Goal: Transaction & Acquisition: Purchase product/service

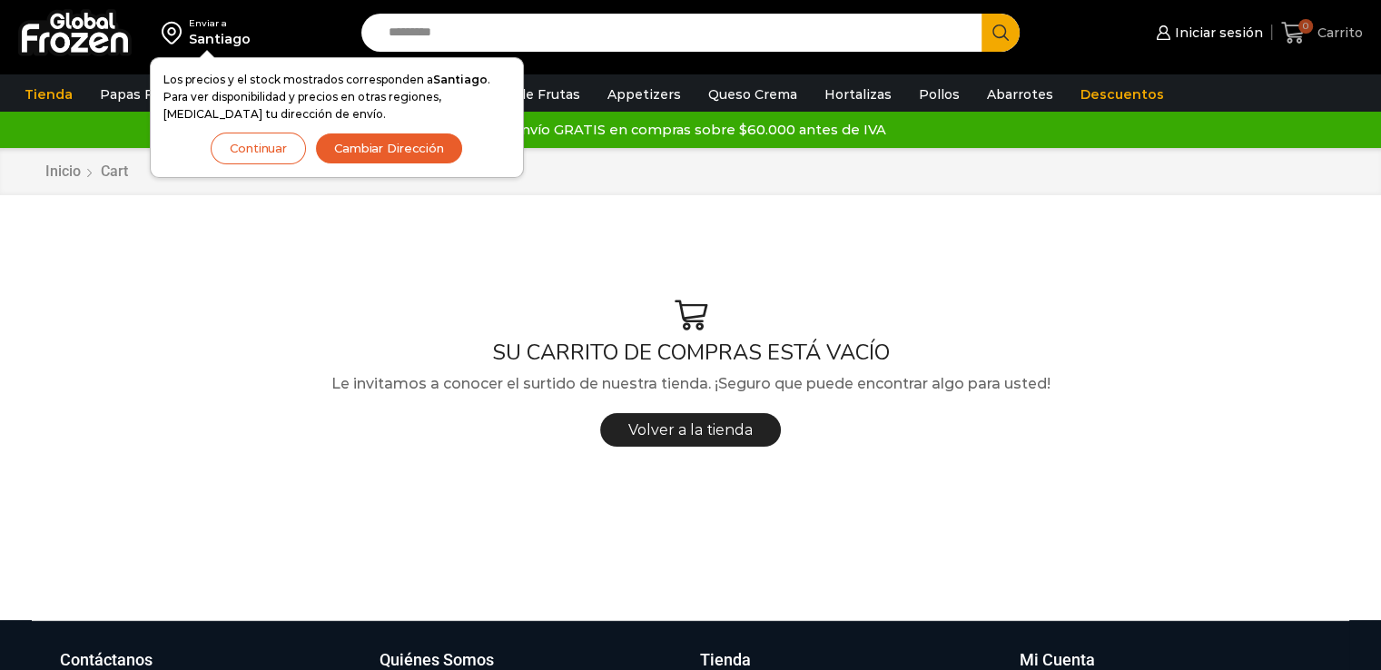
click at [1344, 18] on link "0 Carrito" at bounding box center [1322, 33] width 82 height 43
click at [1316, 38] on span "Carrito" at bounding box center [1337, 33] width 50 height 18
click at [1167, 41] on span "Iniciar sesión" at bounding box center [1208, 33] width 106 height 18
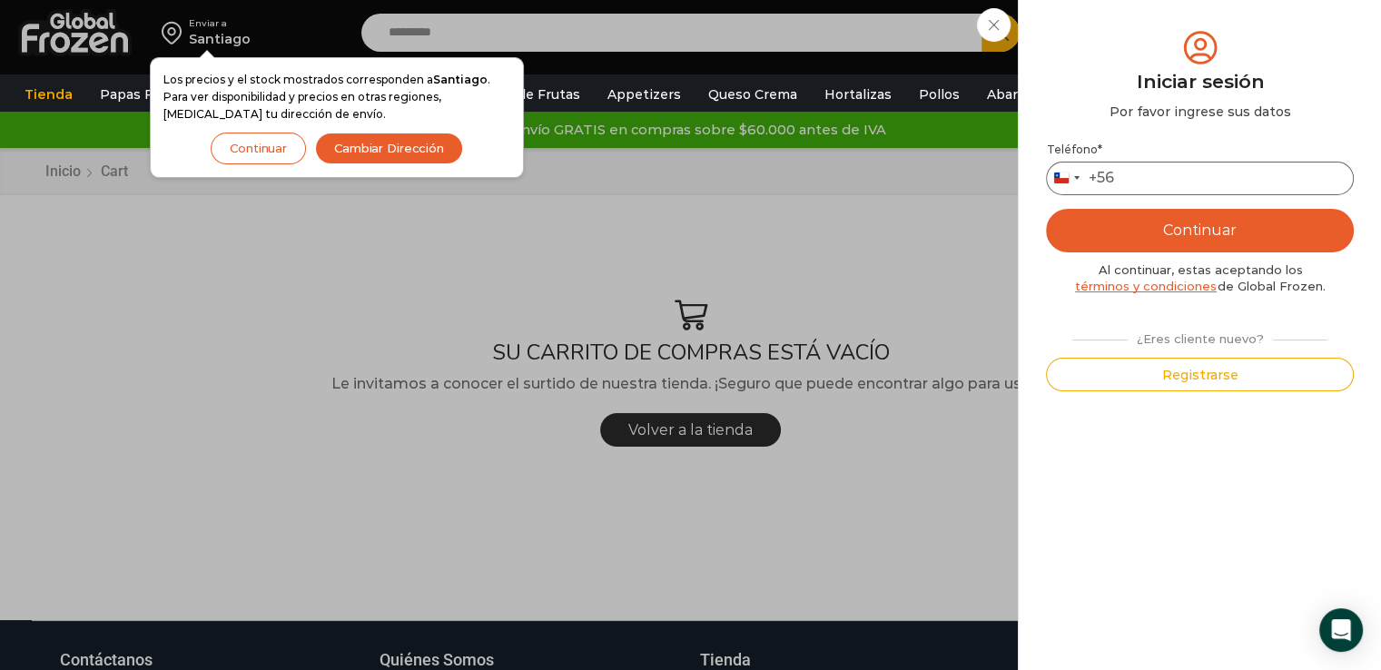
click at [1202, 175] on input "Teléfono *" at bounding box center [1200, 179] width 308 height 34
type input "*********"
click at [1202, 228] on button "Continuar" at bounding box center [1200, 231] width 308 height 44
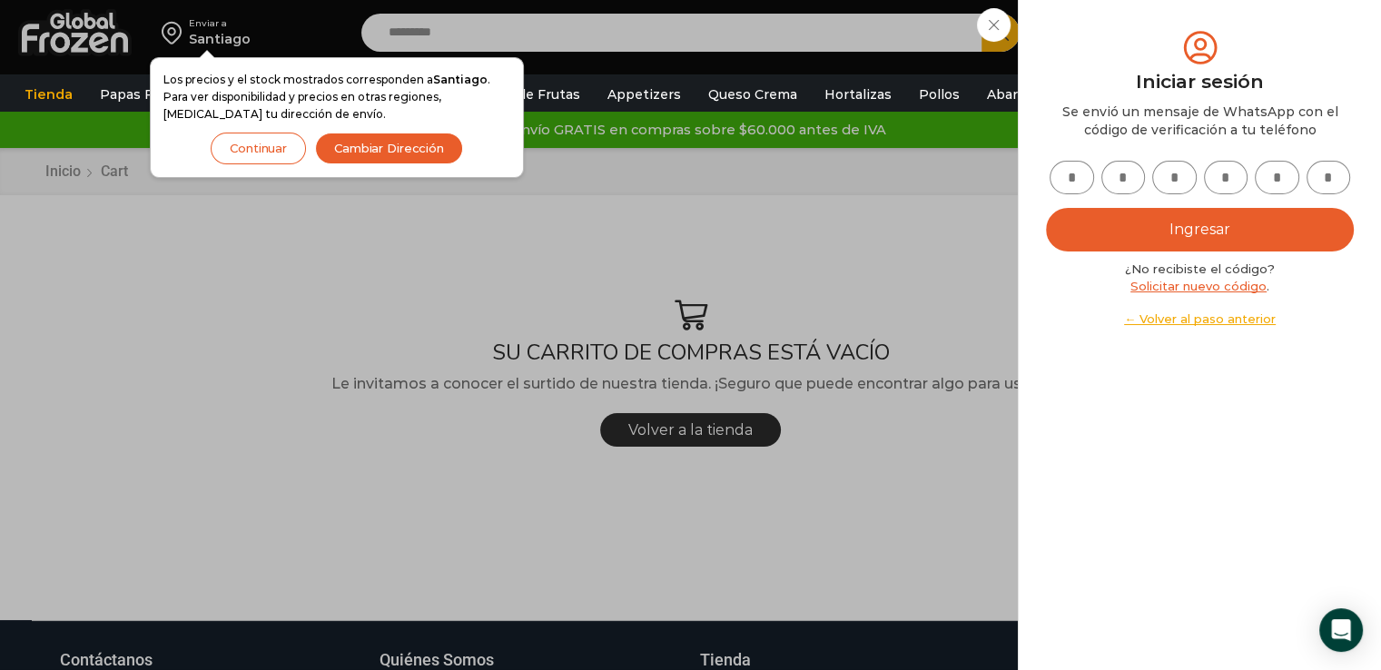
click at [1055, 179] on input "text" at bounding box center [1071, 178] width 44 height 34
type input "*"
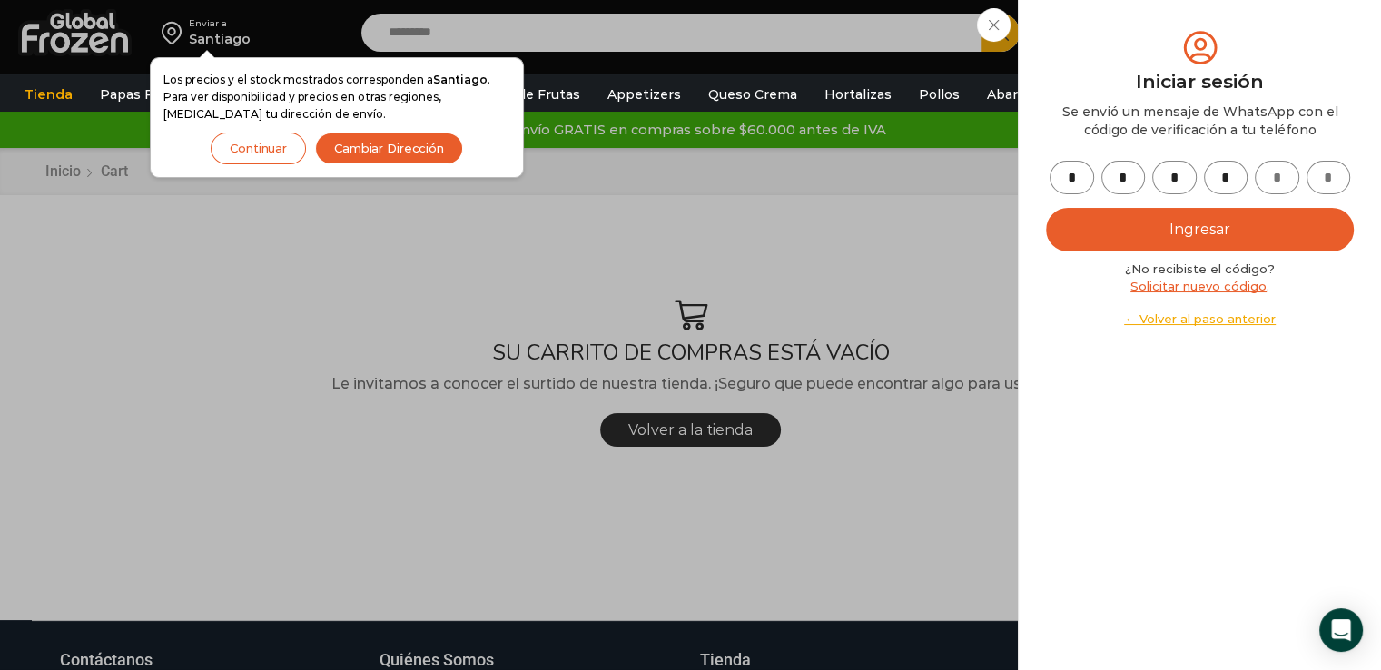
type input "*"
click at [1046, 208] on button "Ingresar" at bounding box center [1200, 230] width 308 height 44
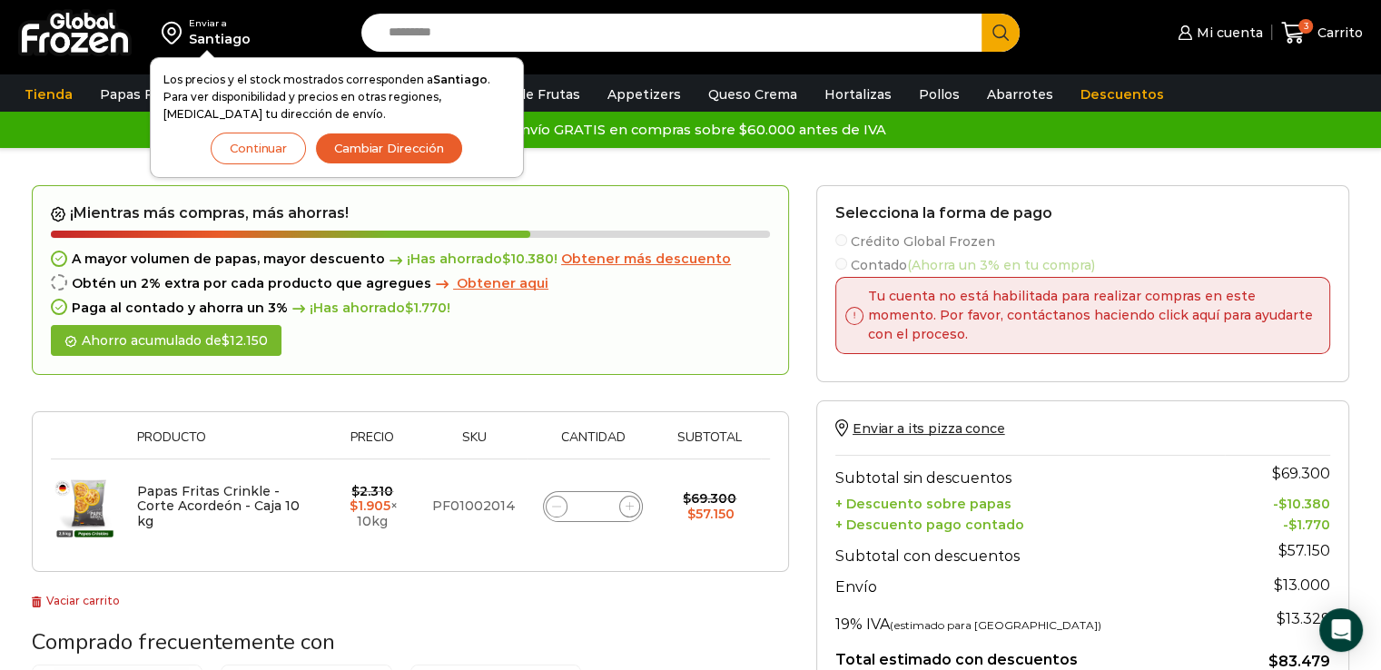
click at [345, 146] on button "Cambiar Dirección" at bounding box center [389, 149] width 148 height 32
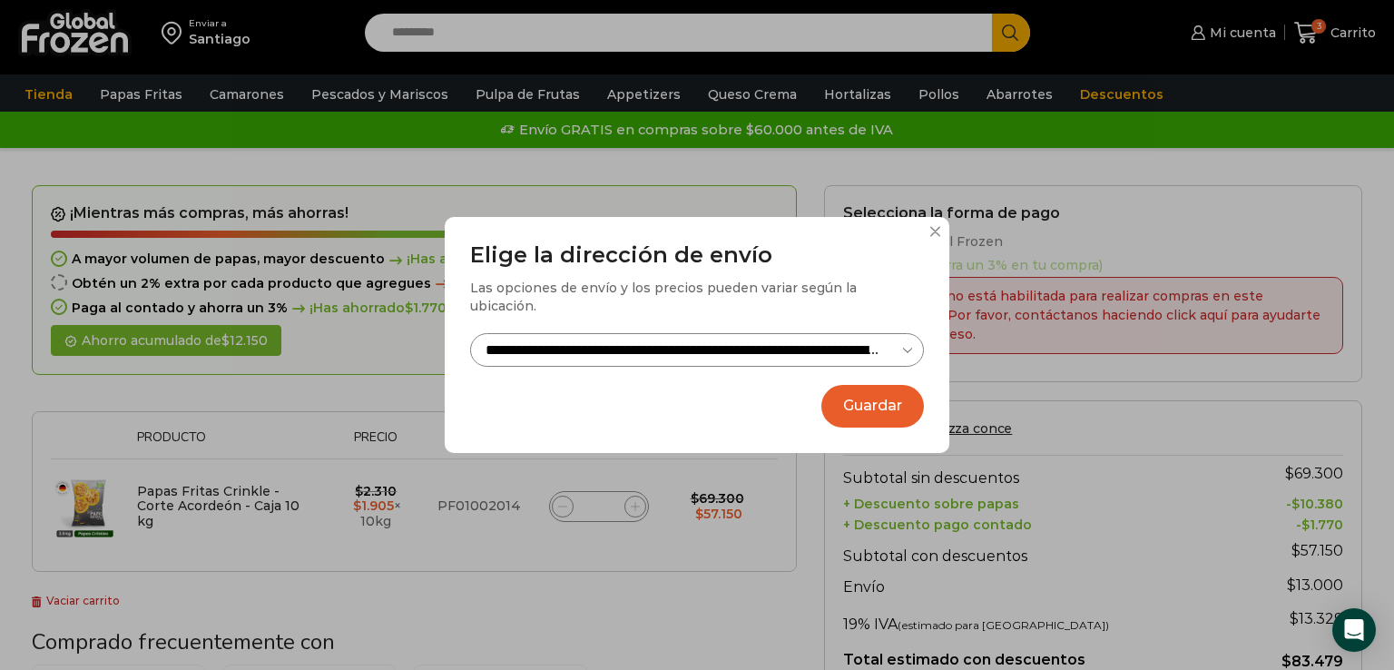
click at [657, 339] on select "**********" at bounding box center [697, 350] width 454 height 34
select select "**********"
click at [470, 333] on select "**********" at bounding box center [697, 350] width 454 height 34
click at [873, 408] on button "Guardar" at bounding box center [872, 406] width 103 height 43
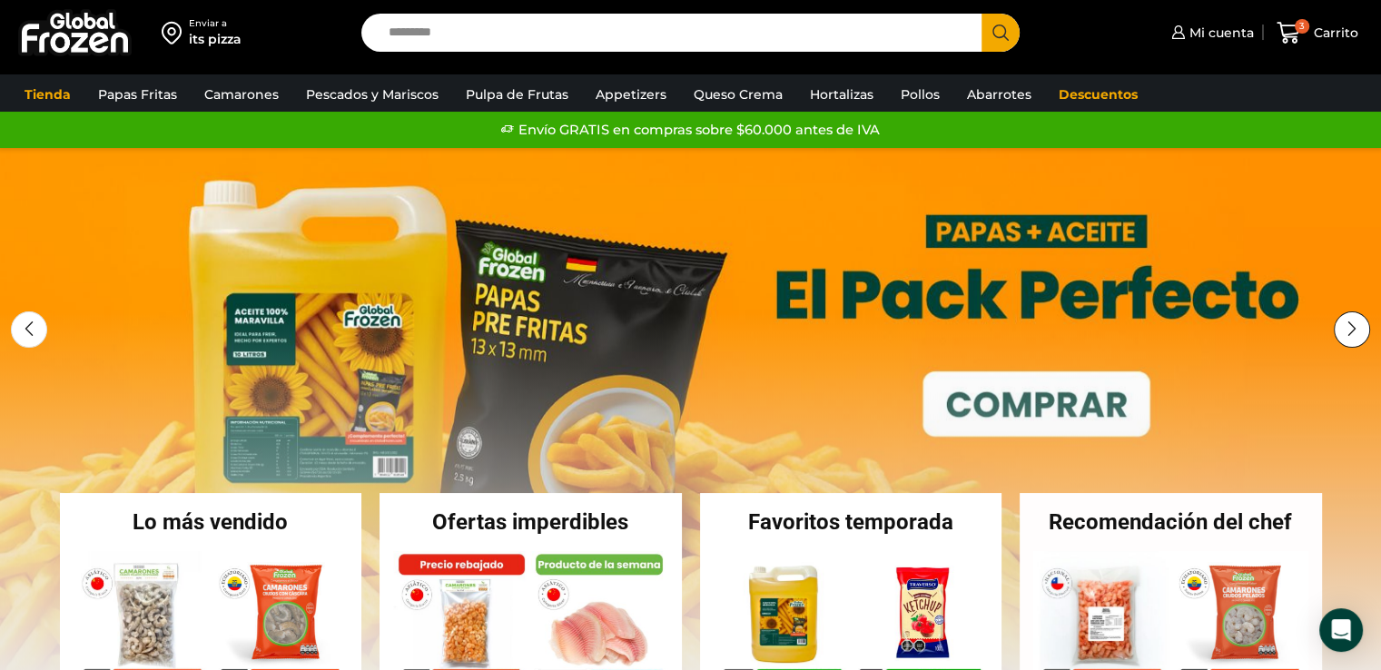
click at [1360, 332] on div "Next slide" at bounding box center [1351, 329] width 36 height 36
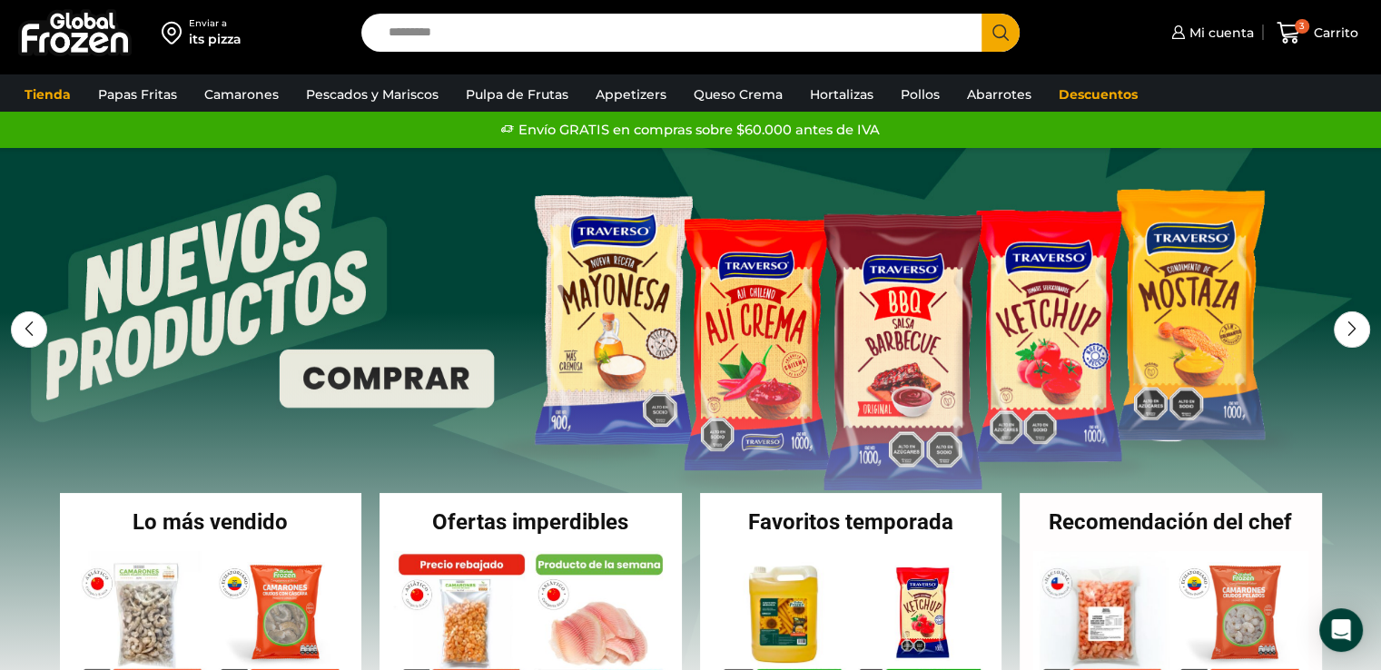
click at [343, 208] on link "2 / 3" at bounding box center [690, 420] width 1381 height 545
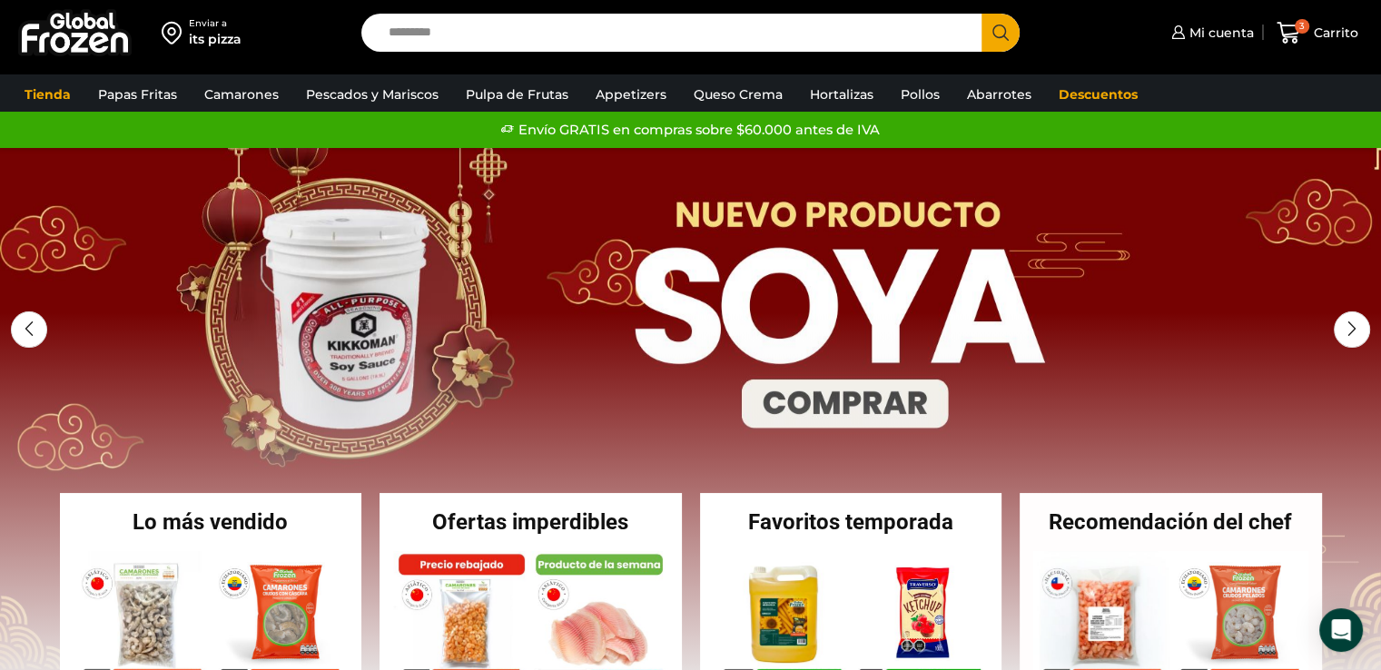
click at [147, 451] on link "3 / 3" at bounding box center [690, 420] width 1381 height 545
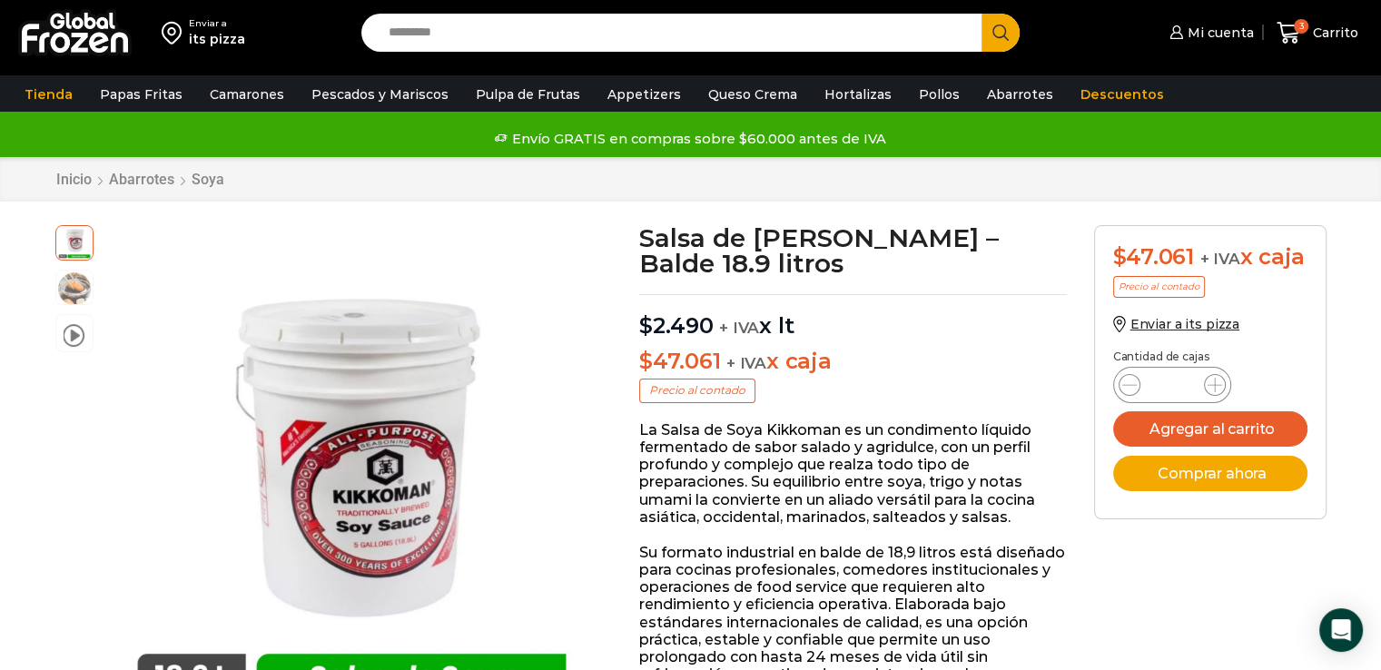
click at [80, 52] on img at bounding box center [74, 32] width 113 height 47
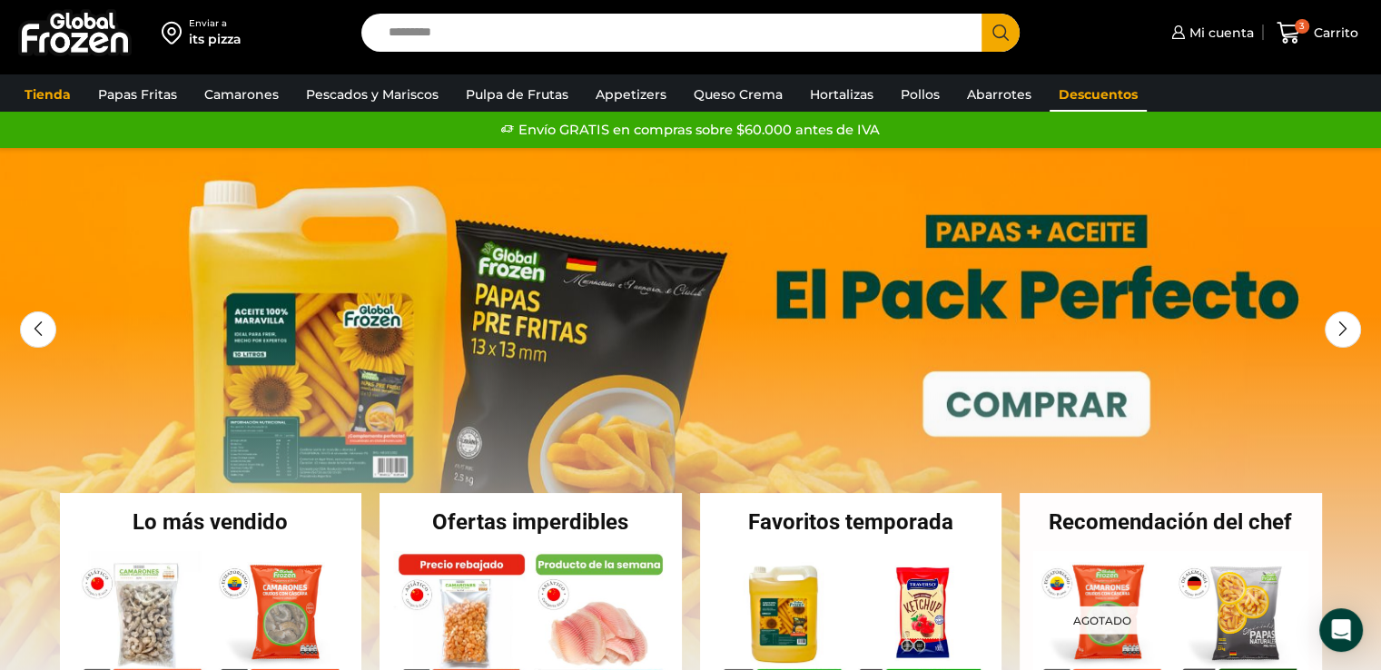
click at [1067, 93] on link "Descuentos" at bounding box center [1097, 94] width 97 height 34
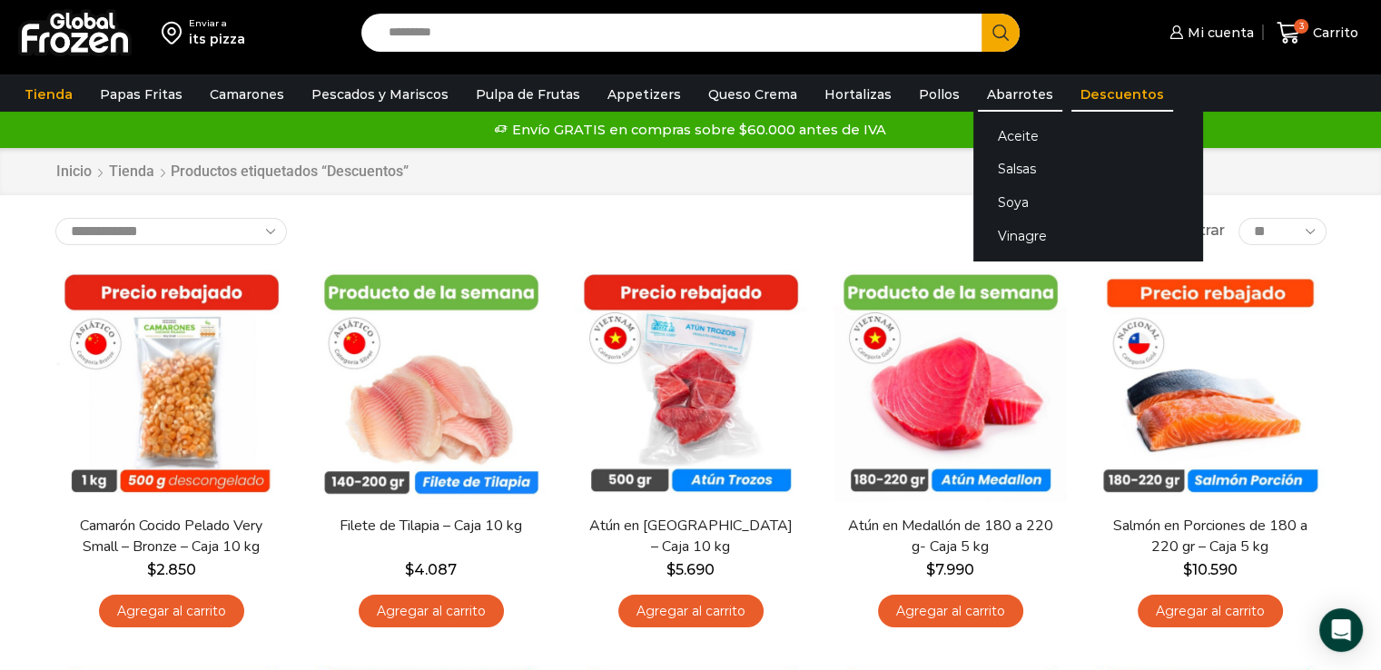
click at [980, 103] on link "Abarrotes" at bounding box center [1020, 94] width 84 height 34
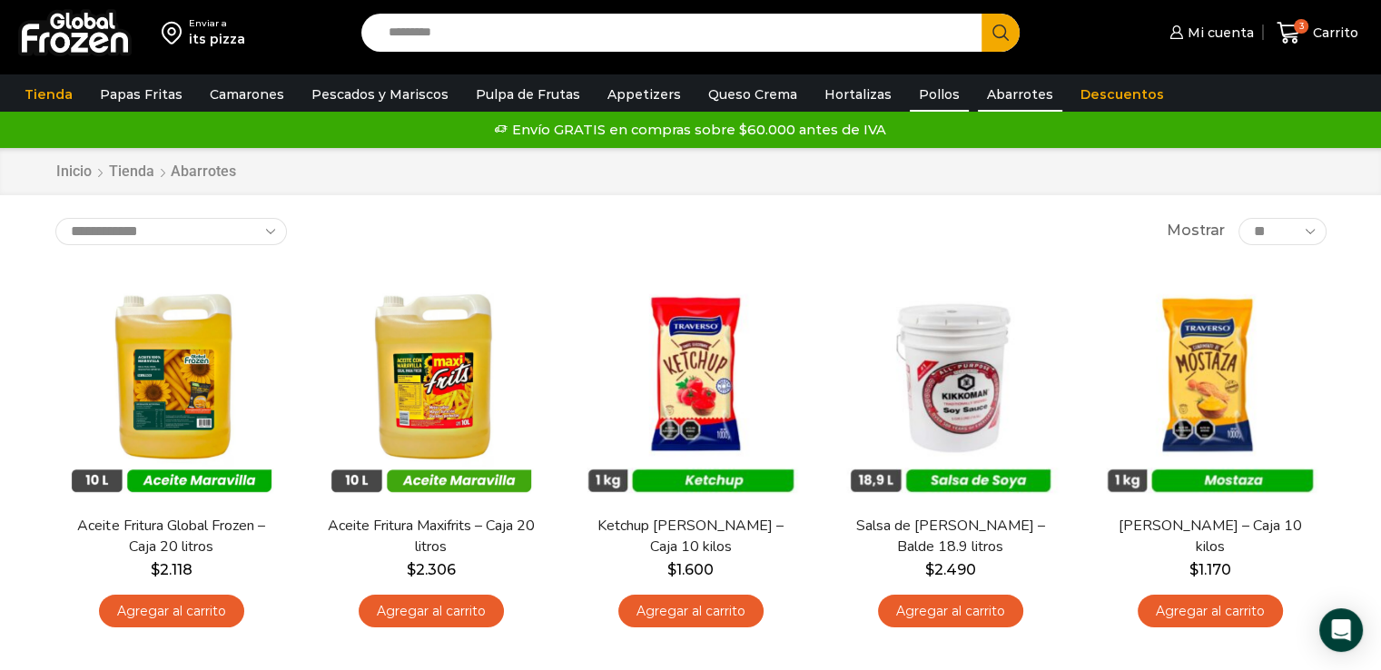
click at [916, 85] on link "Pollos" at bounding box center [938, 94] width 59 height 34
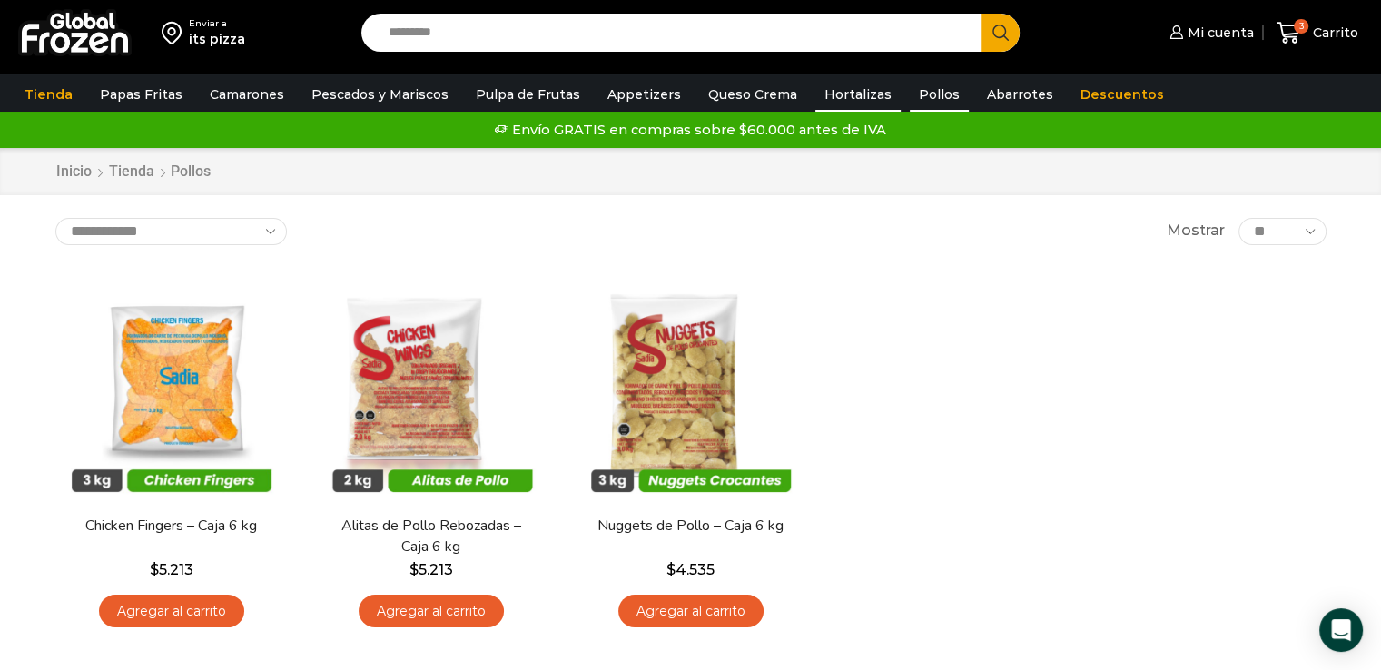
click at [815, 99] on link "Hortalizas" at bounding box center [857, 94] width 85 height 34
click at [830, 91] on link "Hortalizas" at bounding box center [857, 94] width 85 height 34
click at [825, 101] on link "Hortalizas" at bounding box center [857, 94] width 85 height 34
click at [710, 92] on link "Queso Crema" at bounding box center [752, 94] width 107 height 34
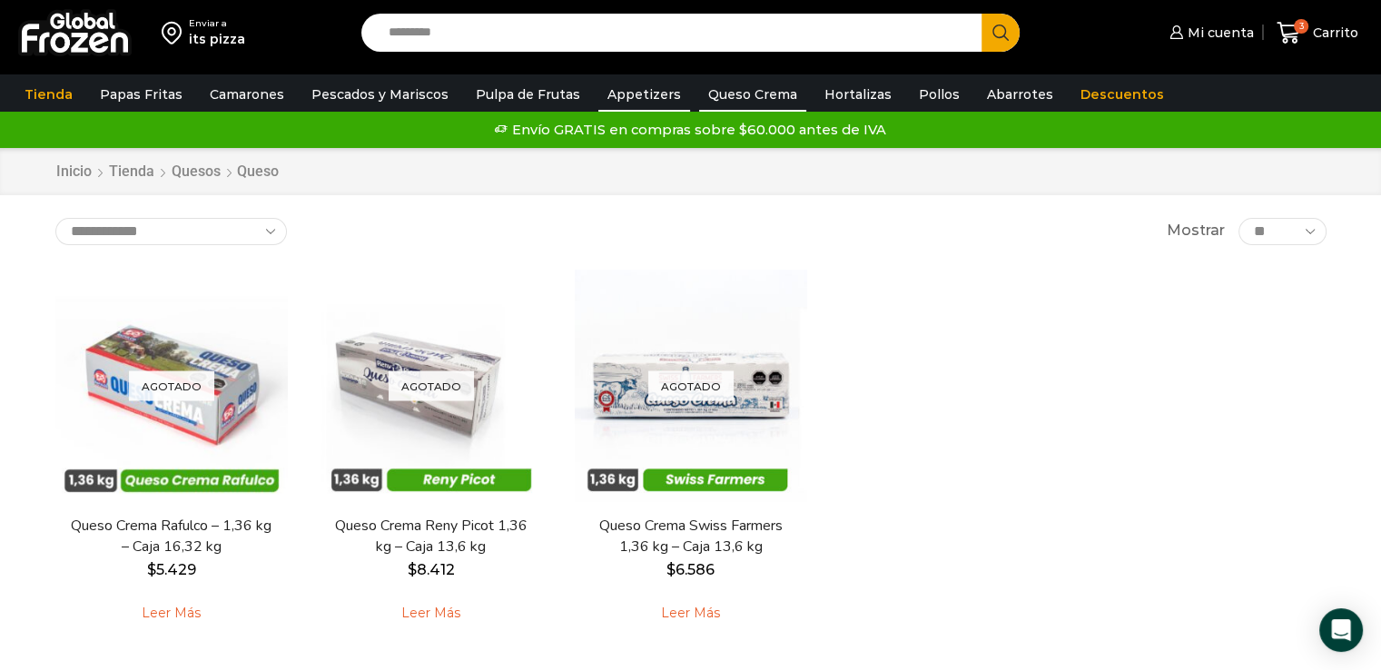
click at [614, 93] on link "Appetizers" at bounding box center [644, 94] width 92 height 34
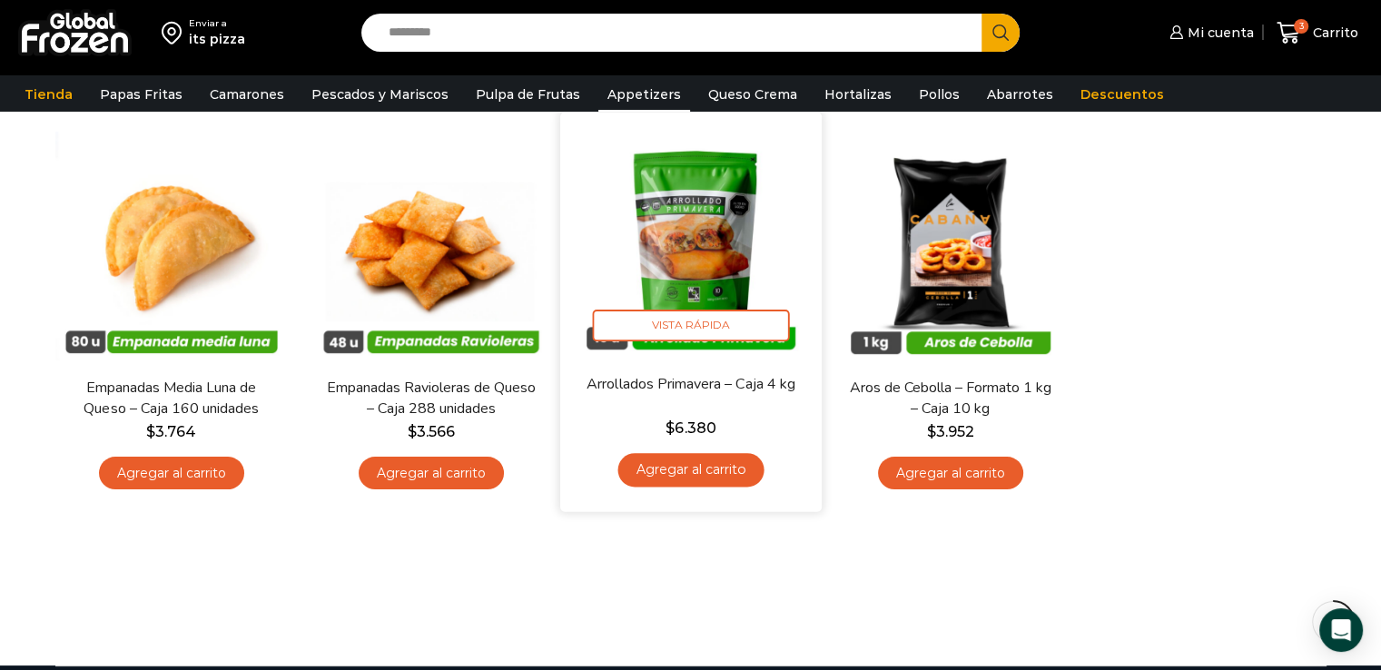
scroll to position [146, 0]
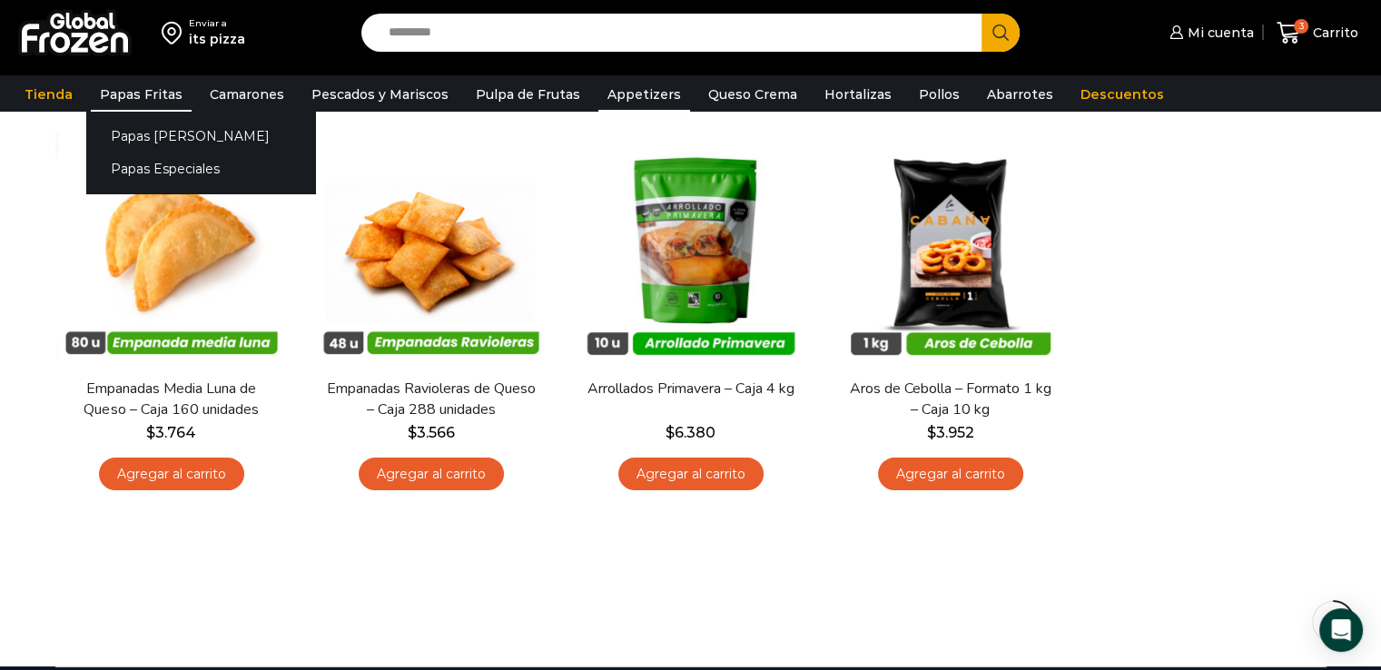
click at [141, 106] on link "Papas Fritas" at bounding box center [141, 94] width 101 height 34
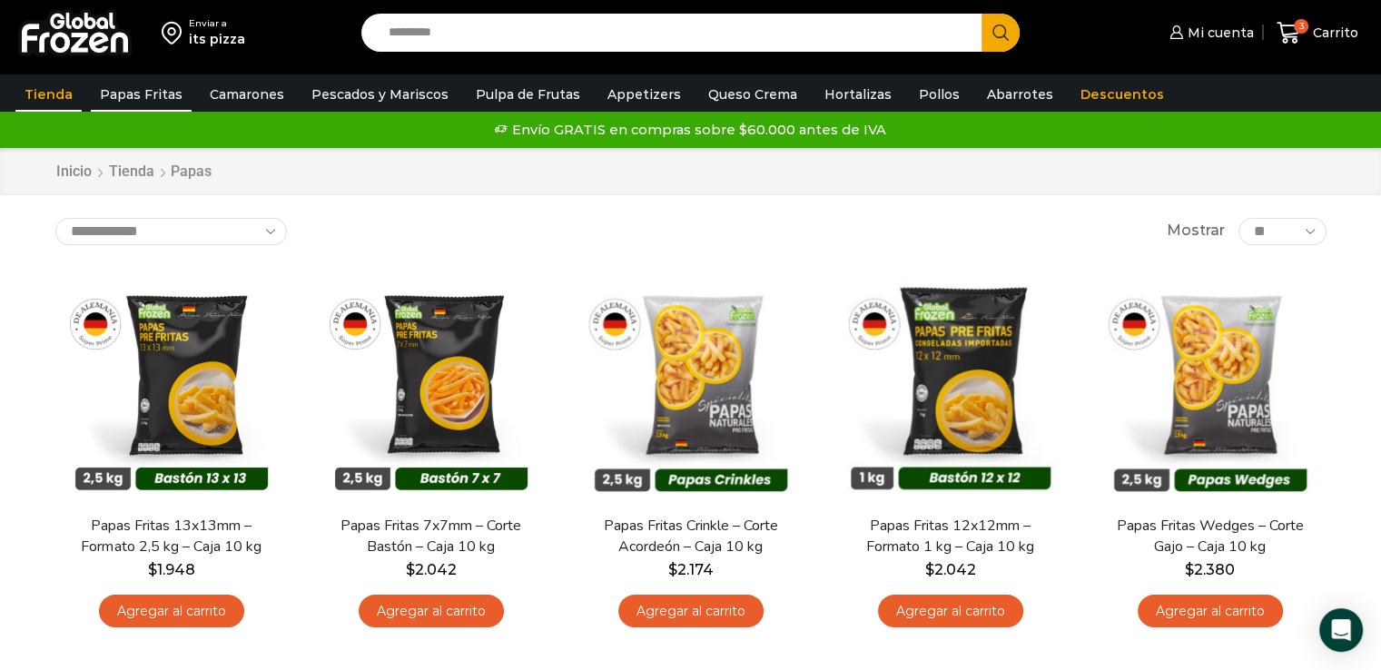
click at [67, 88] on link "Tienda" at bounding box center [48, 94] width 66 height 34
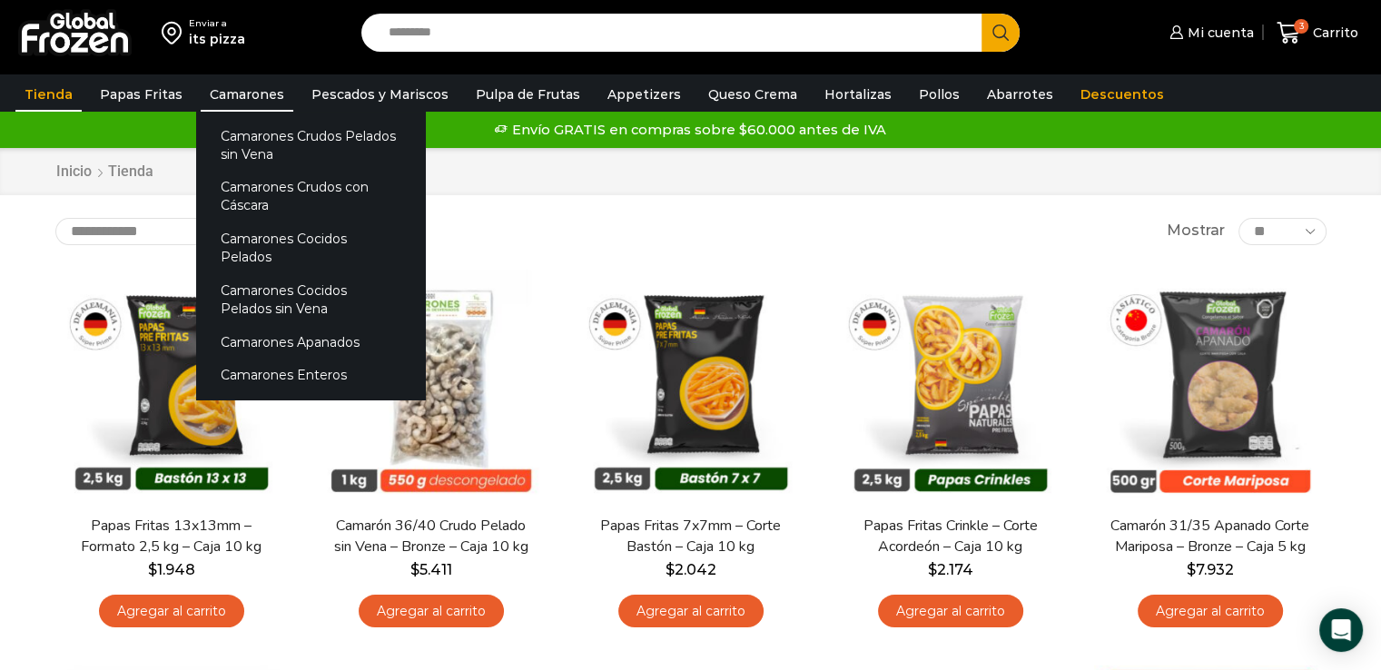
click at [229, 88] on link "Camarones" at bounding box center [247, 94] width 93 height 34
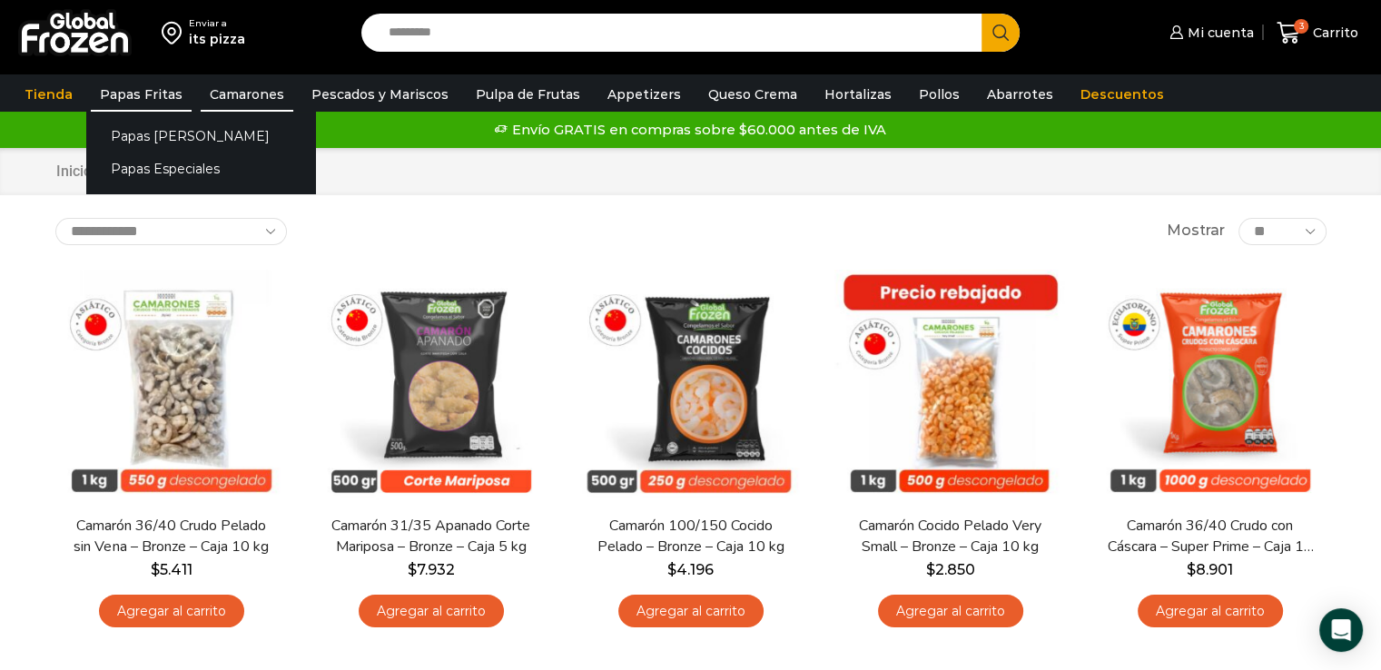
click at [152, 88] on link "Papas Fritas" at bounding box center [141, 94] width 101 height 34
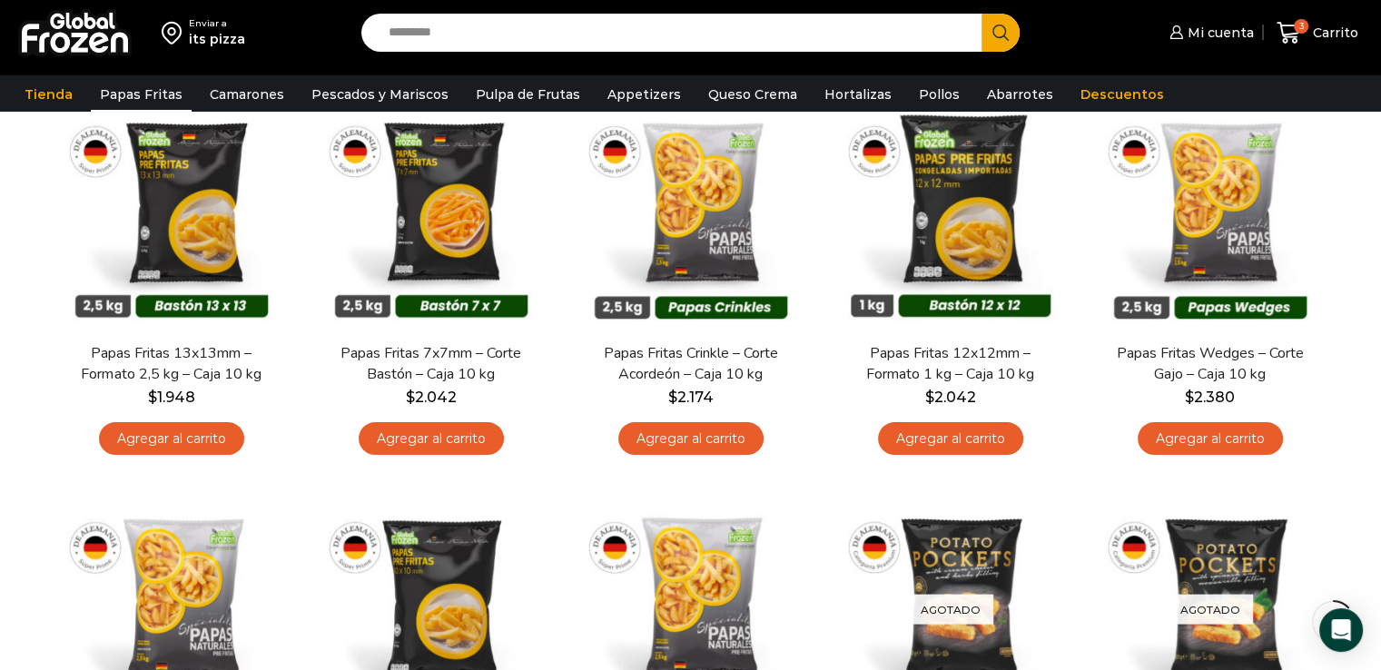
scroll to position [178, 0]
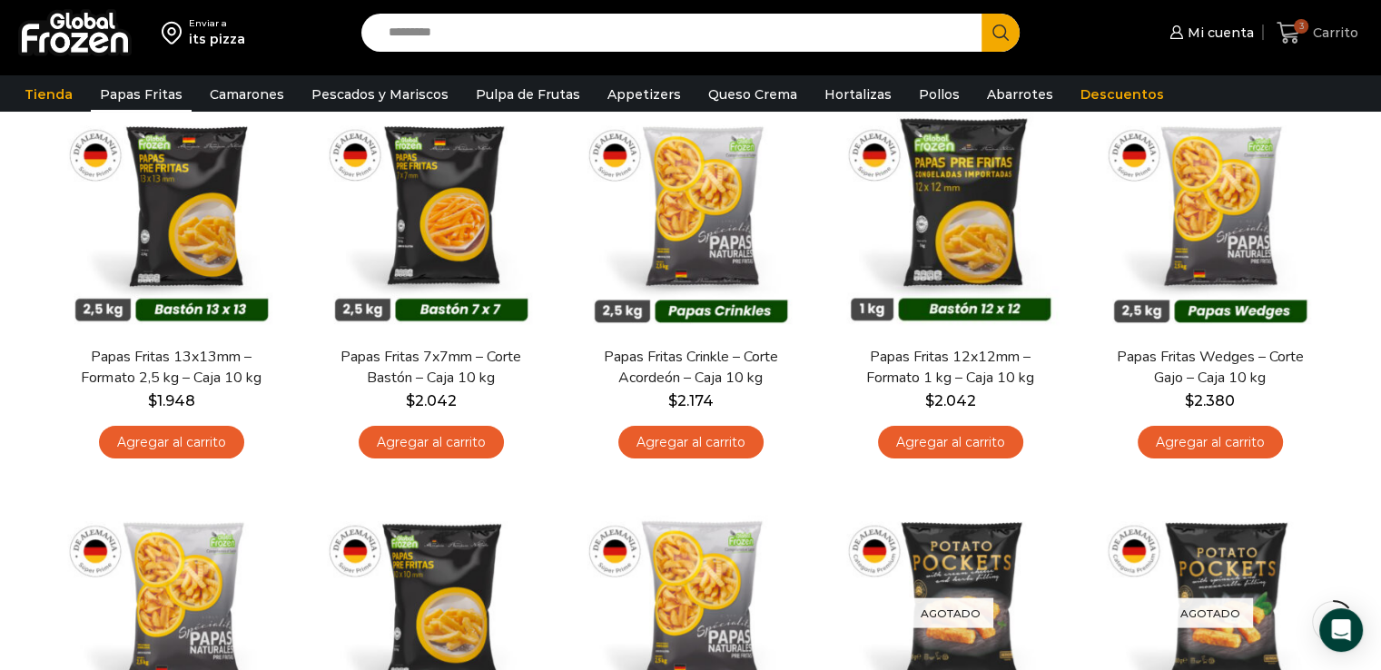
click at [1289, 34] on icon at bounding box center [1288, 33] width 24 height 22
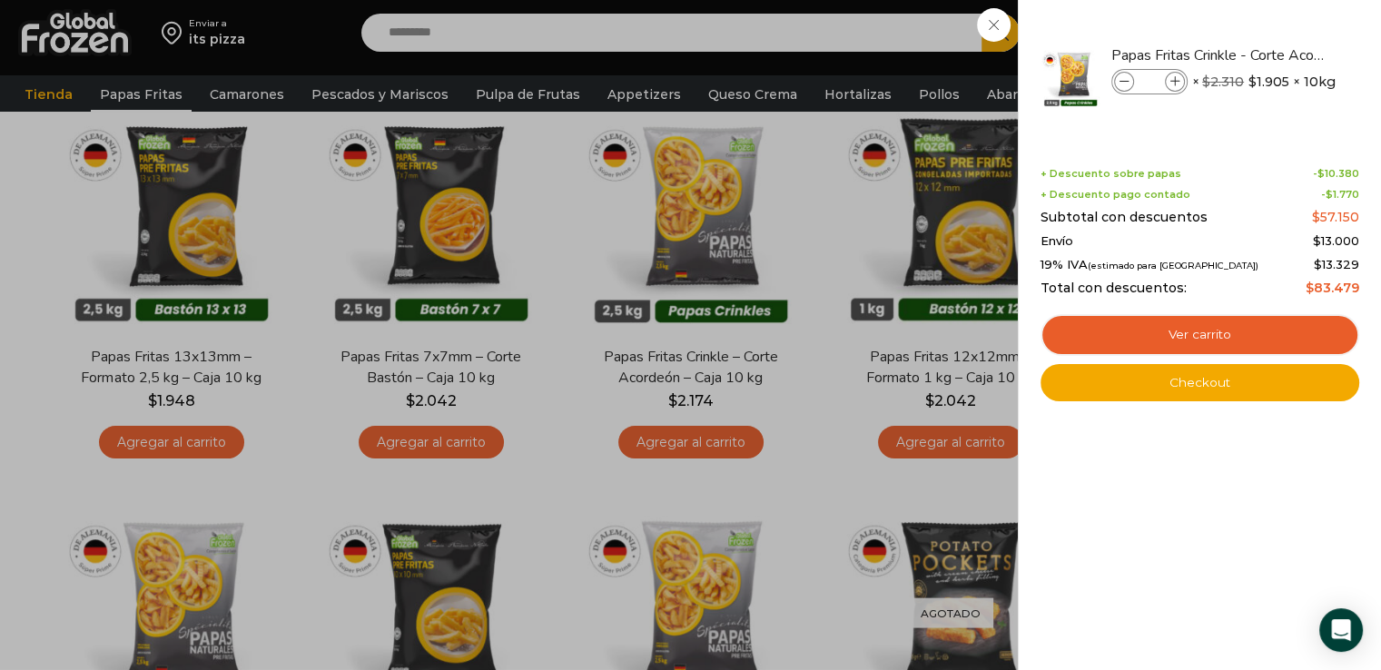
click at [1272, 54] on div "3 Carrito 3 3 Shopping Cart * $" at bounding box center [1317, 33] width 91 height 43
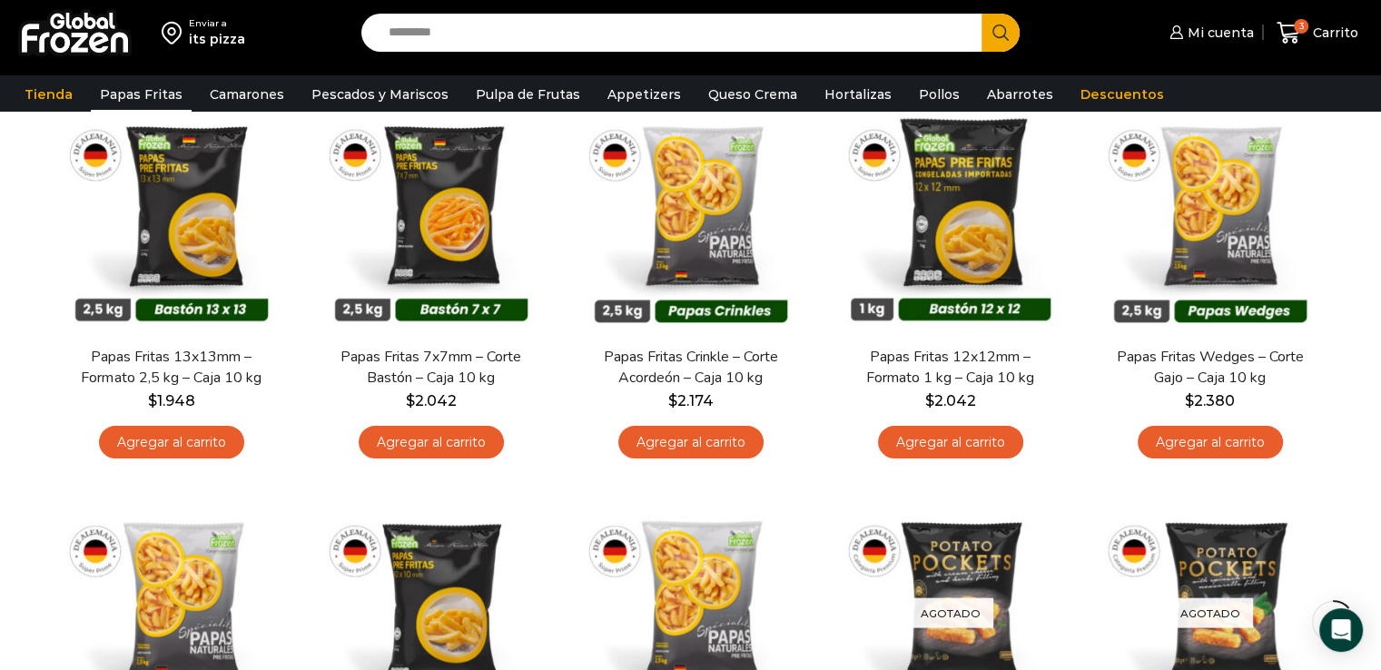
click at [537, 32] on input "Search input" at bounding box center [676, 33] width 594 height 38
click at [981, 14] on button "Search" at bounding box center [1000, 33] width 38 height 38
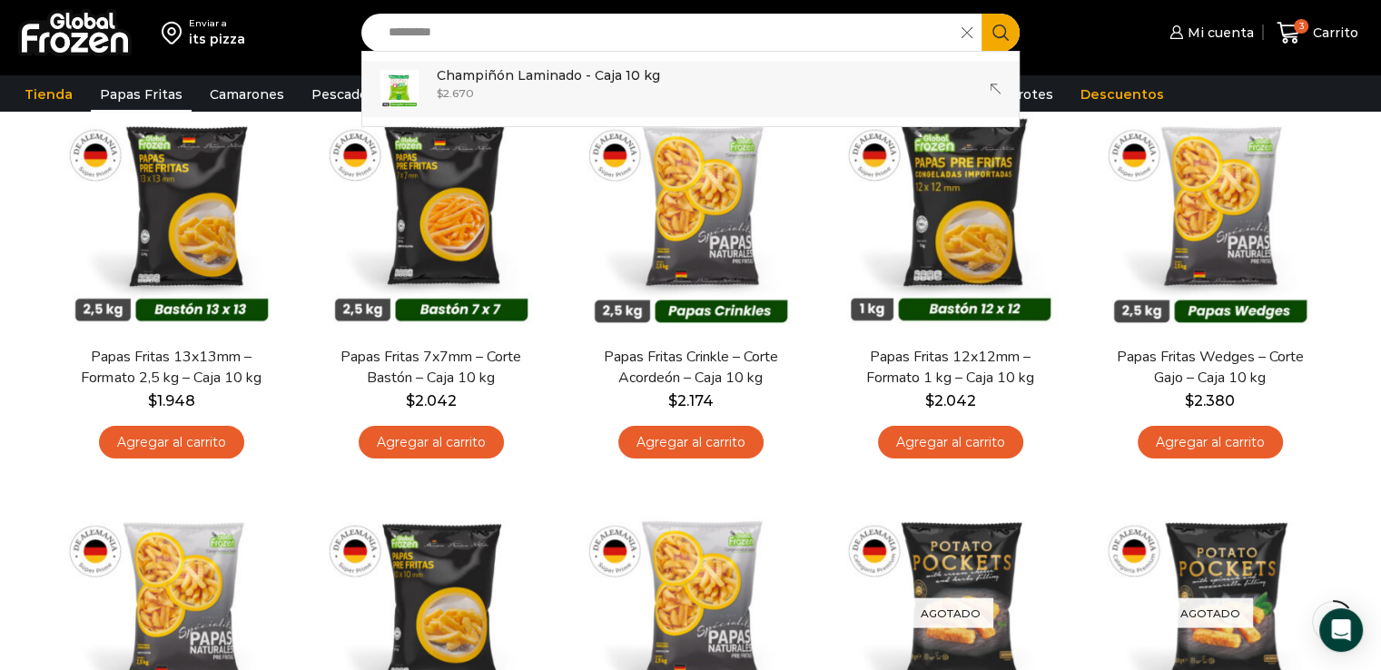
click at [523, 79] on p "Champiñón Laminado - Caja 10 kg" at bounding box center [548, 75] width 223 height 20
type input "**********"
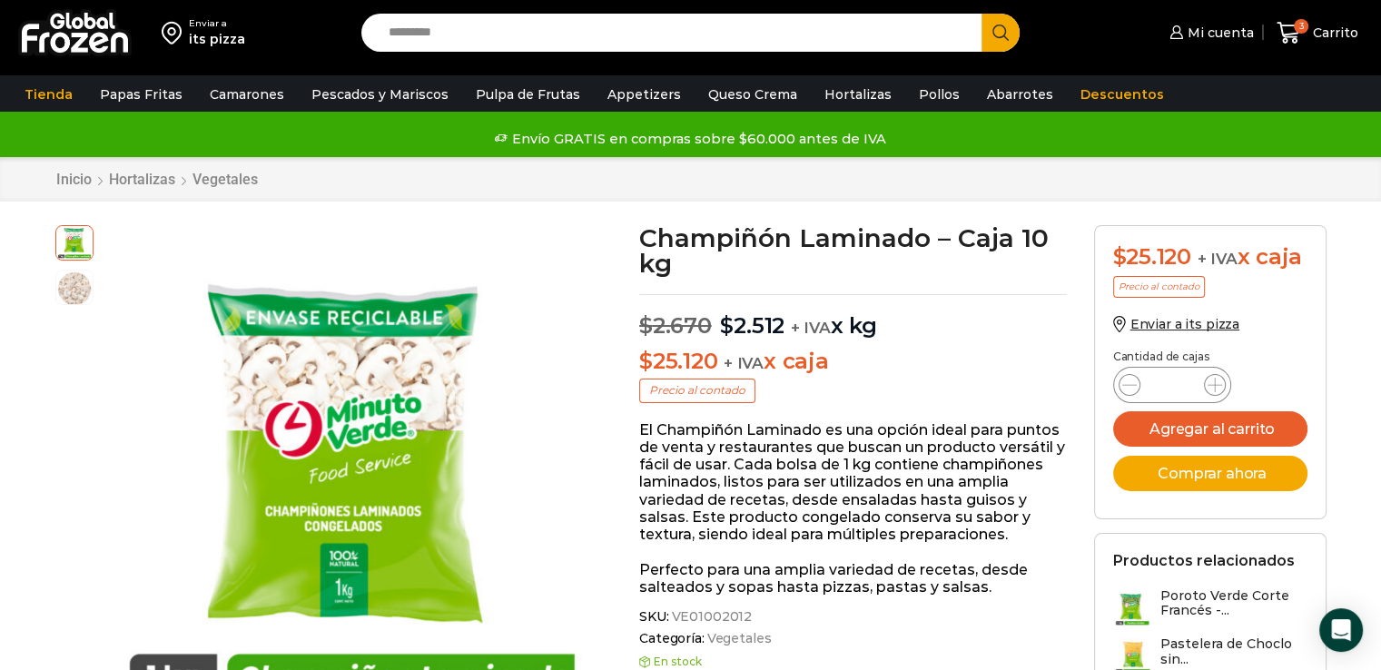
click at [1207, 422] on button "Agregar al carrito" at bounding box center [1210, 428] width 194 height 35
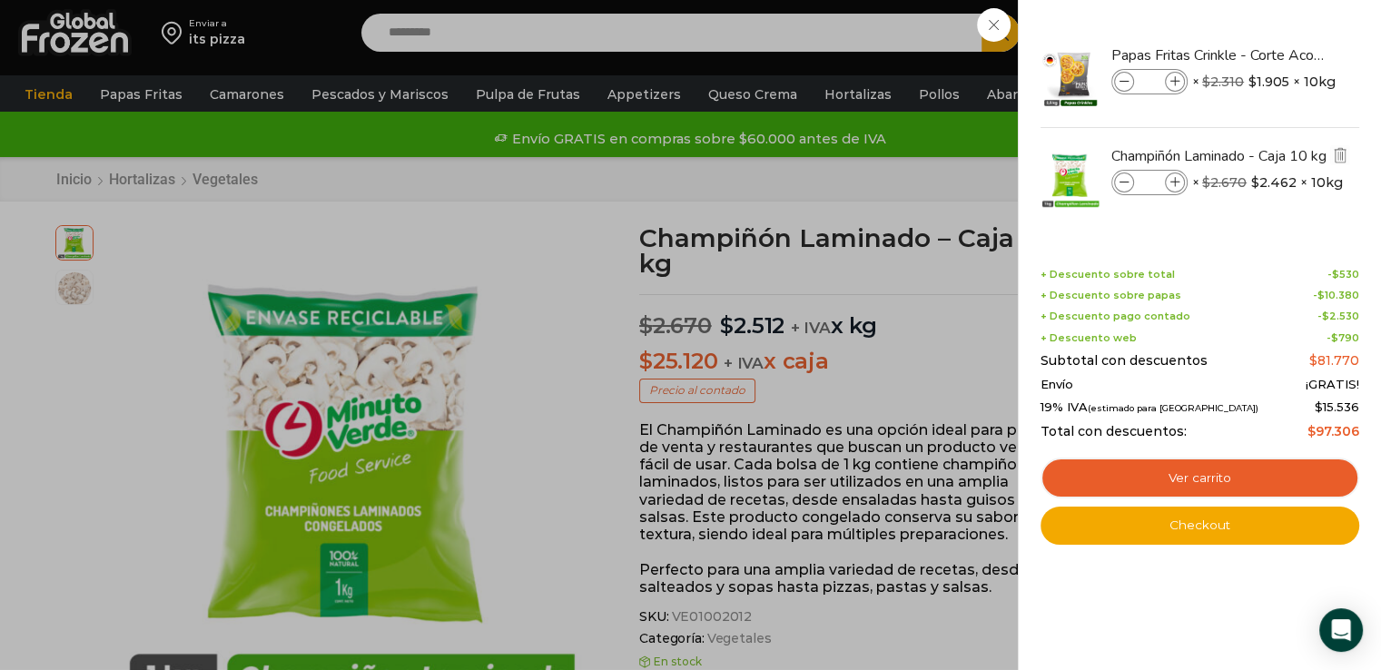
click at [1119, 183] on icon at bounding box center [1124, 183] width 10 height 10
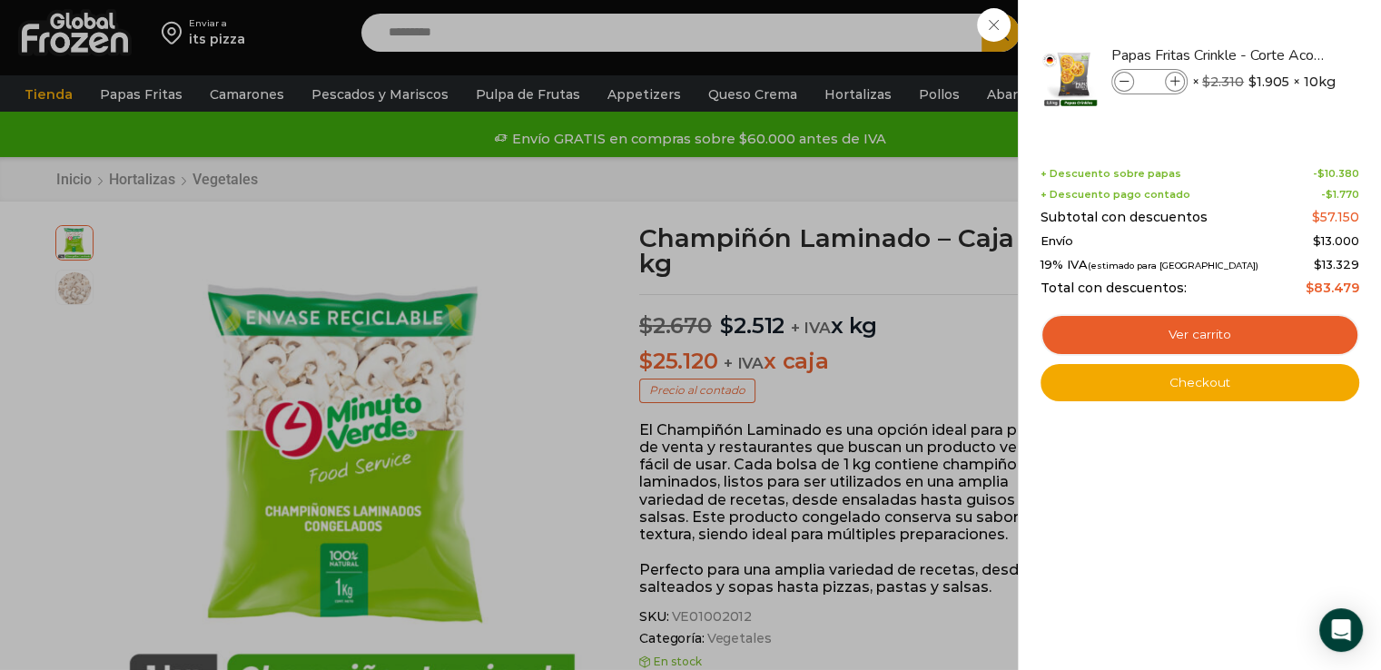
click at [1272, 54] on div "3 Carrito 3 3 Shopping Cart *" at bounding box center [1317, 33] width 91 height 43
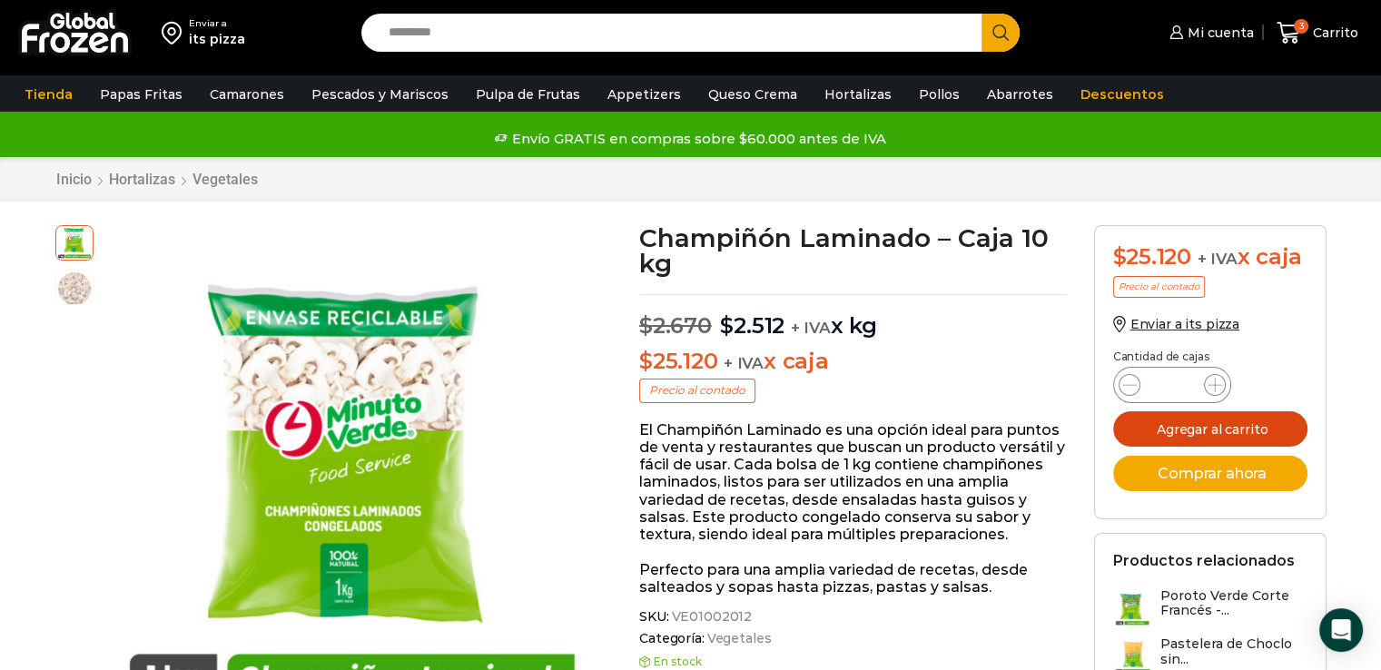
click at [1180, 421] on button "Agregar al carrito" at bounding box center [1210, 428] width 194 height 35
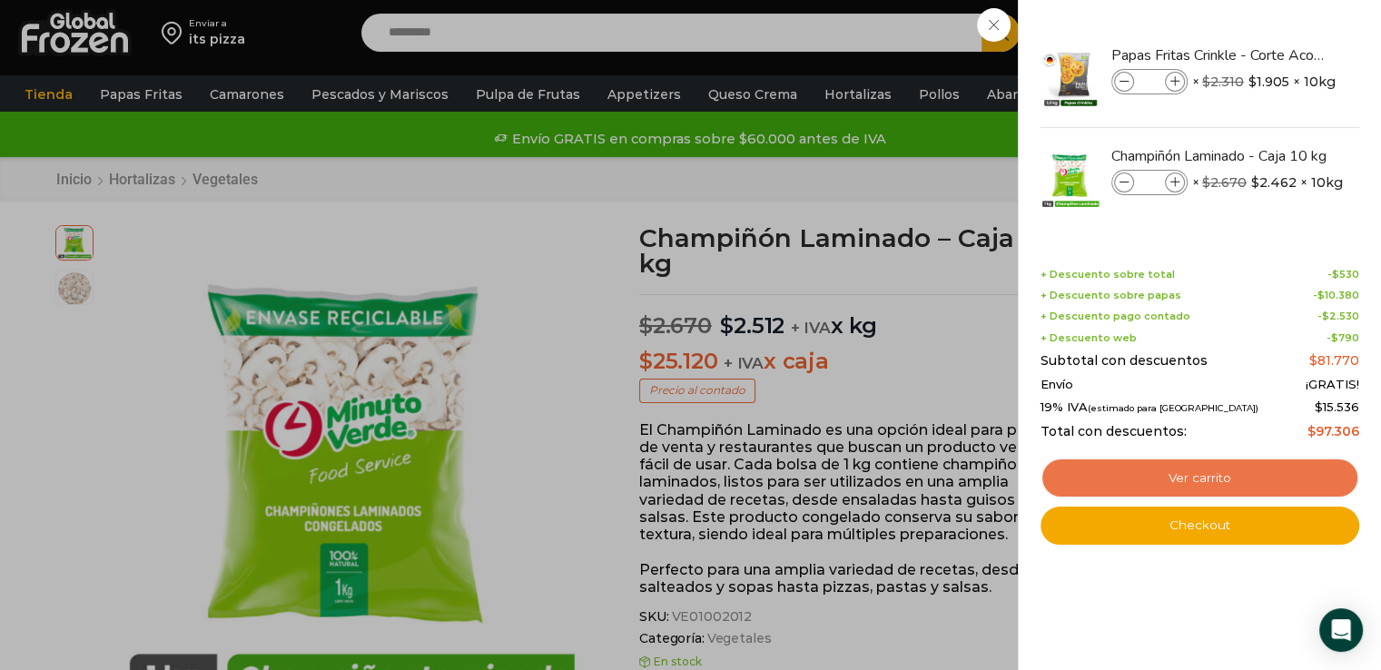
click at [1210, 478] on link "Ver carrito" at bounding box center [1199, 478] width 319 height 42
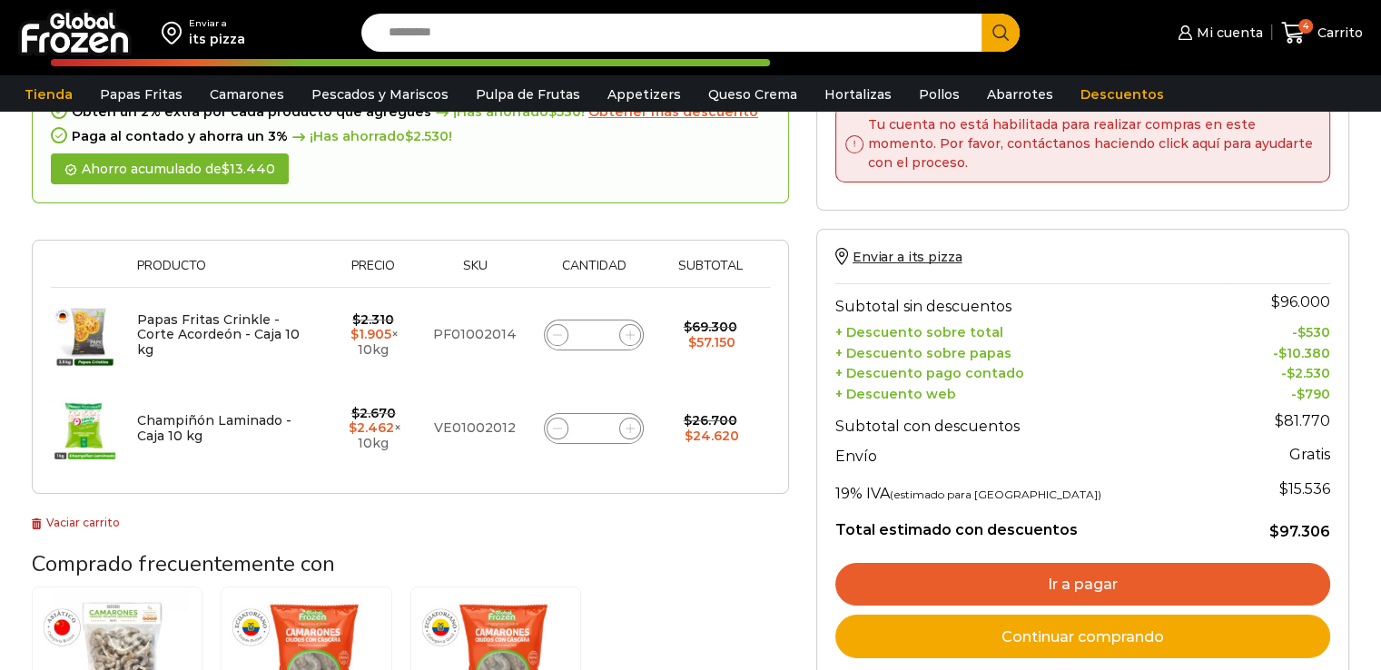
scroll to position [207, 0]
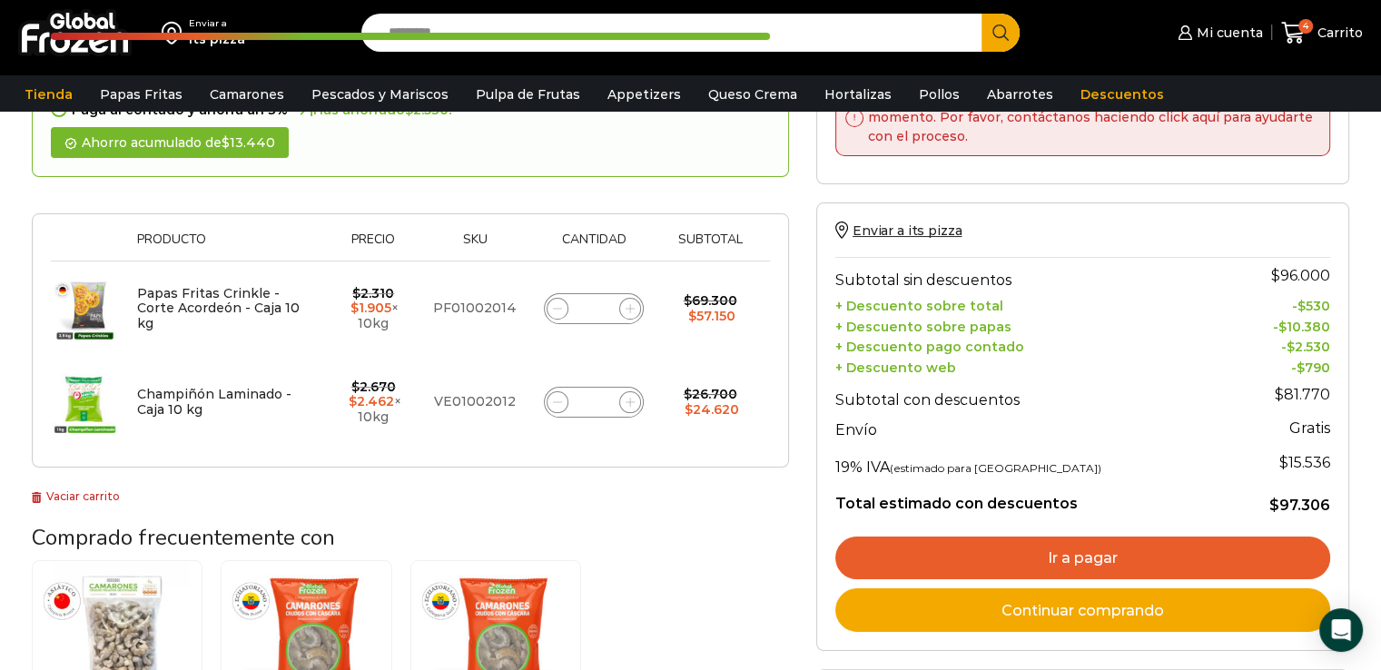
click at [773, 549] on h3 "Comprado frecuentemente con" at bounding box center [410, 538] width 757 height 26
click at [1080, 545] on link "Ir a pagar" at bounding box center [1082, 558] width 495 height 44
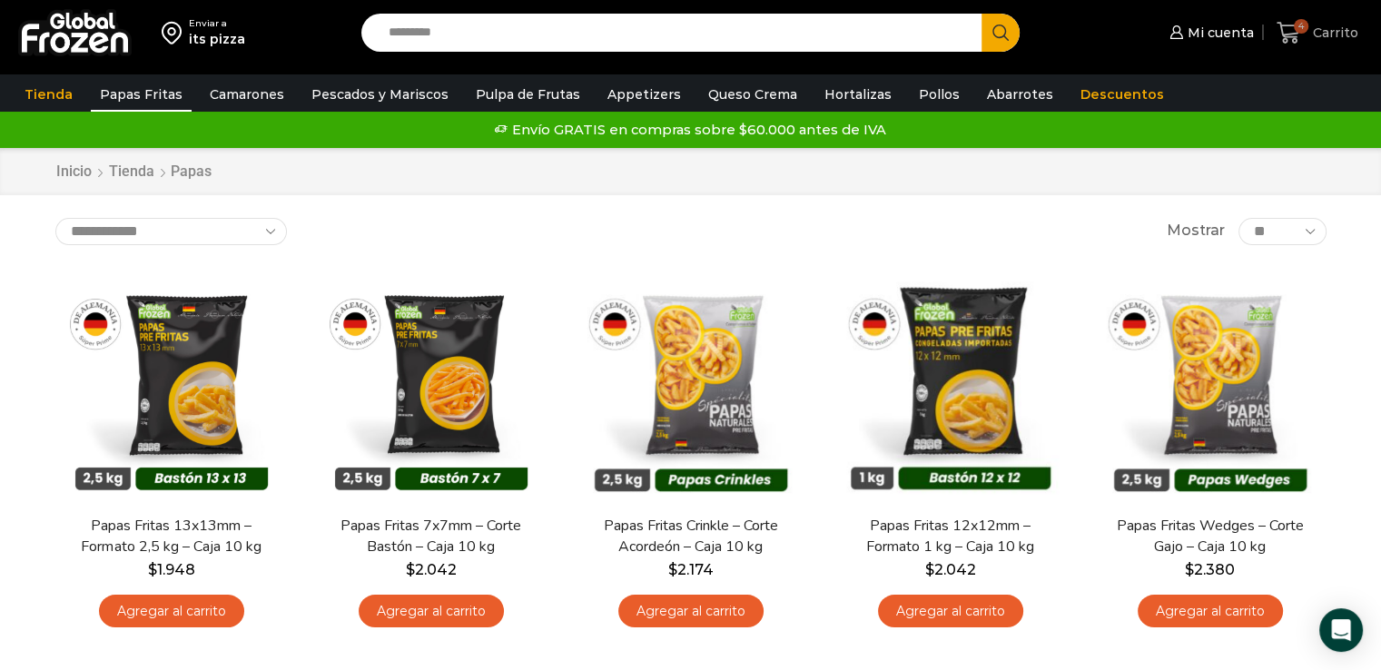
click at [1308, 34] on span "4" at bounding box center [1292, 33] width 32 height 25
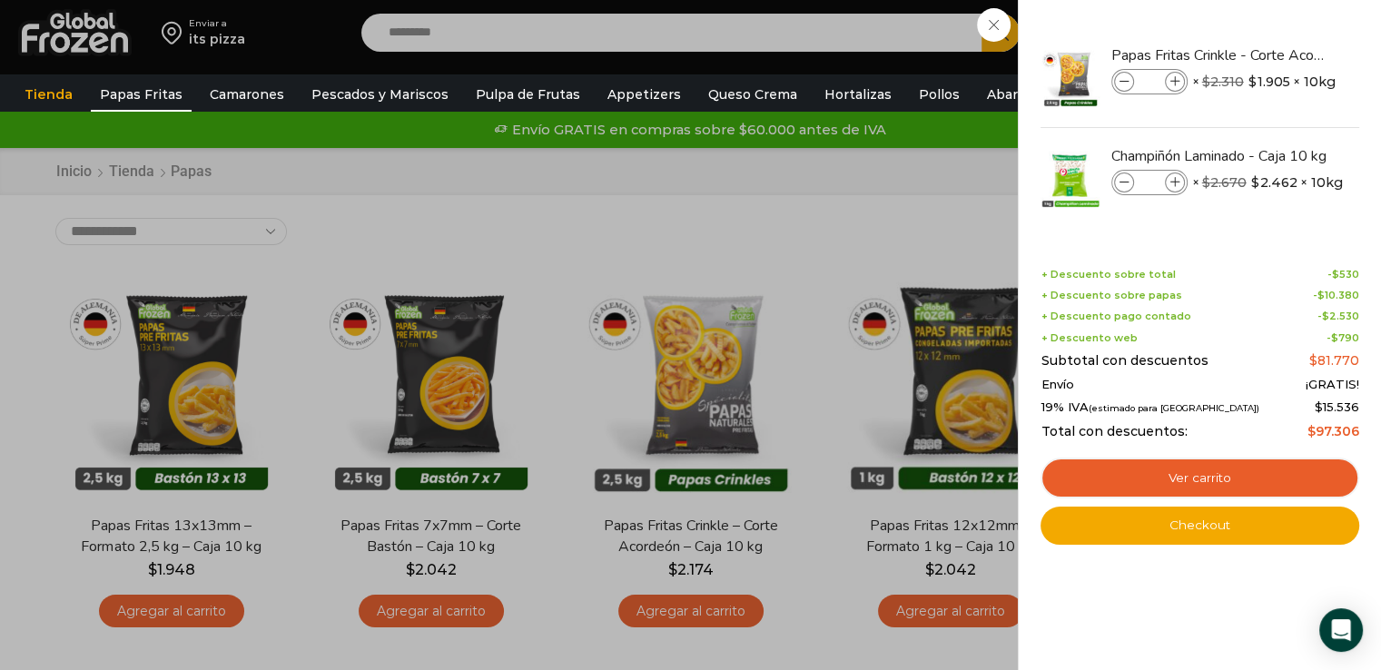
click at [1308, 34] on div "4 Carrito 4 4 Shopping Cart * $" at bounding box center [1317, 33] width 91 height 43
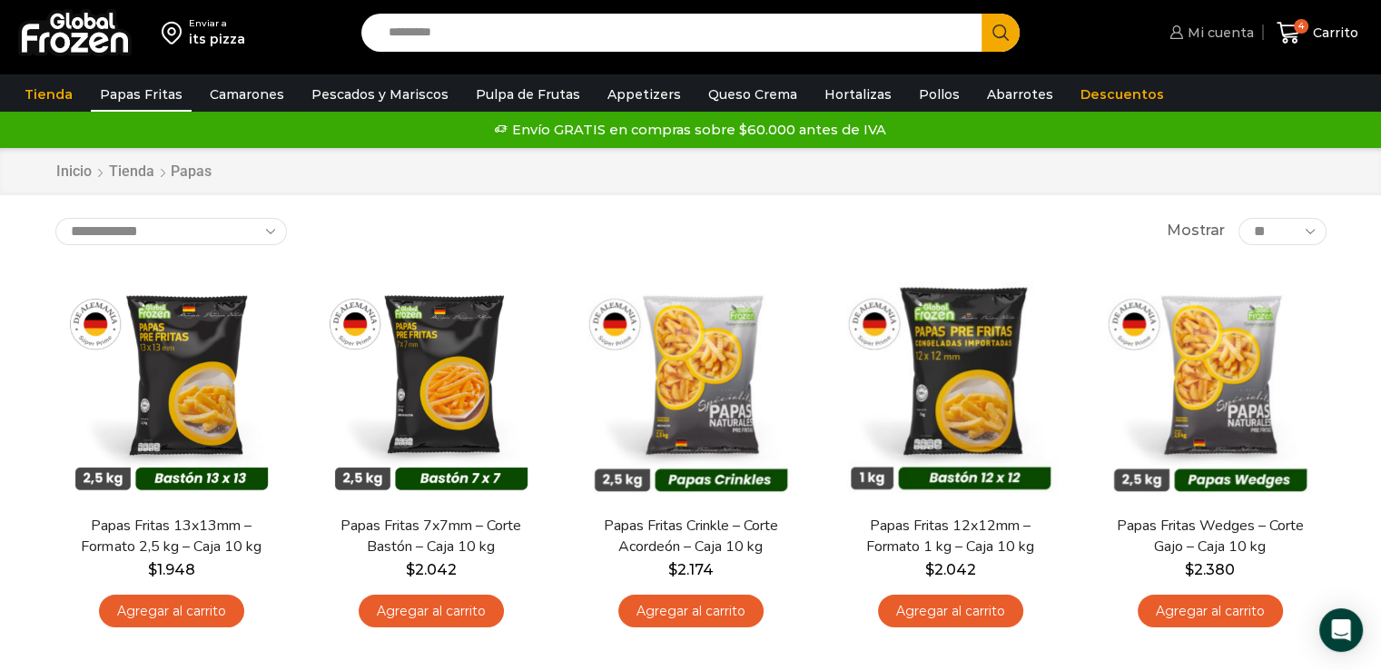
click at [1215, 33] on span "Mi cuenta" at bounding box center [1218, 33] width 71 height 18
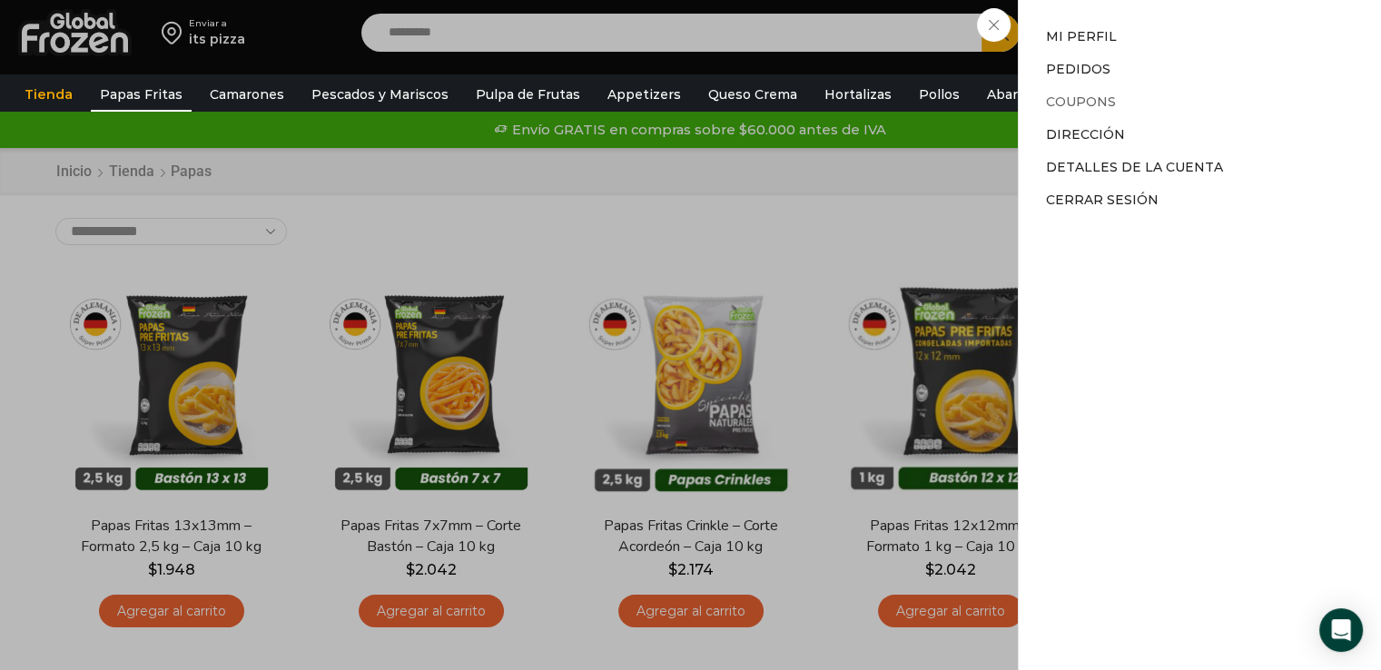
click at [1088, 99] on link "Coupons" at bounding box center [1081, 101] width 70 height 16
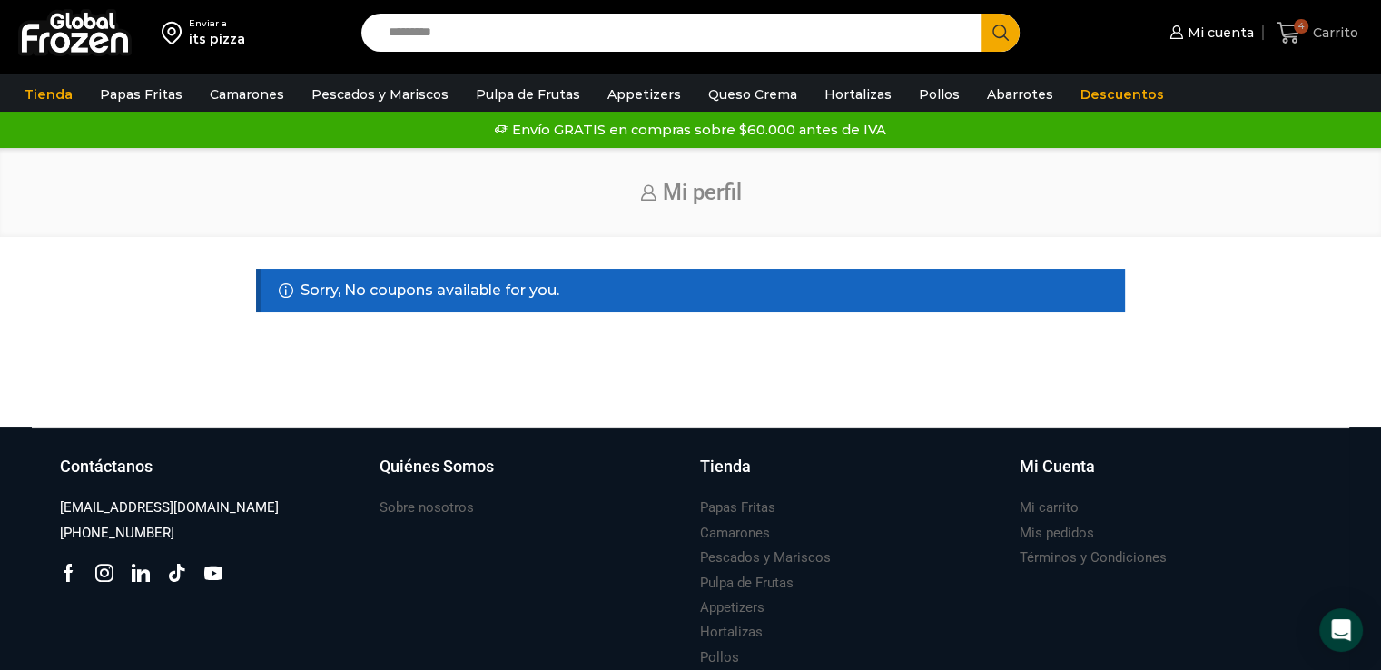
click at [1292, 41] on icon at bounding box center [1288, 33] width 25 height 25
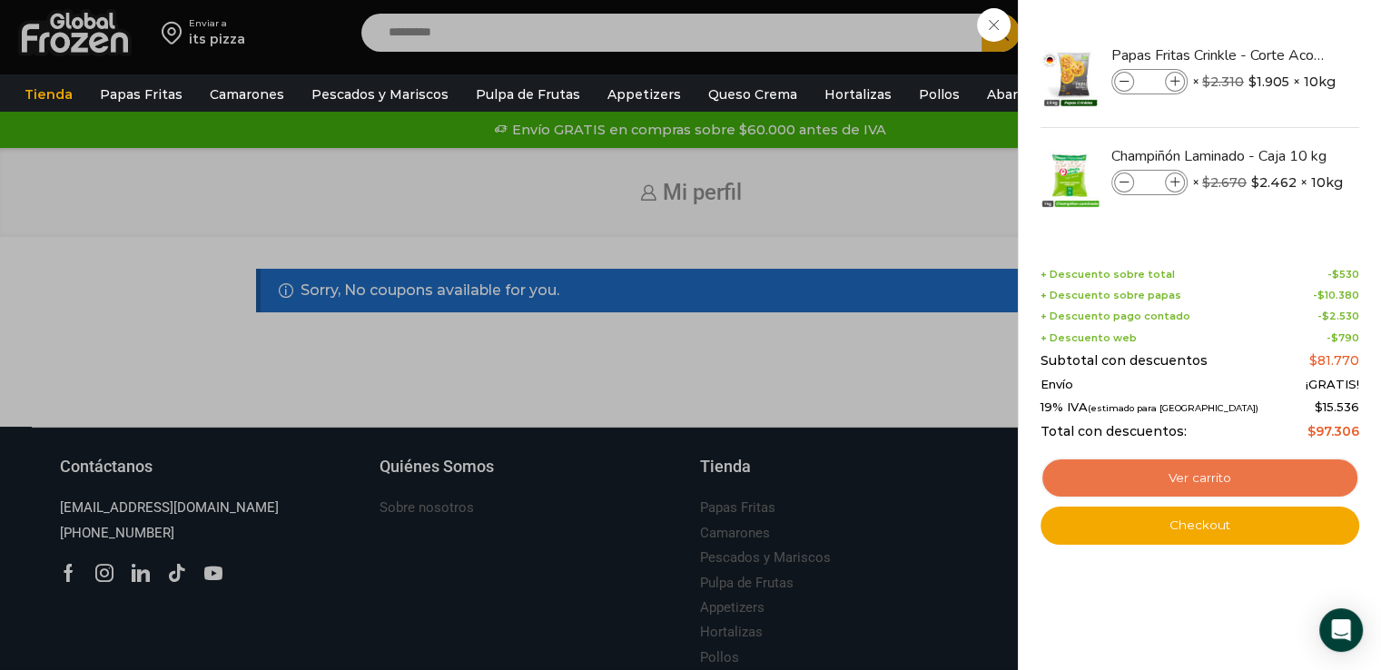
click at [1210, 490] on link "Ver carrito" at bounding box center [1199, 478] width 319 height 42
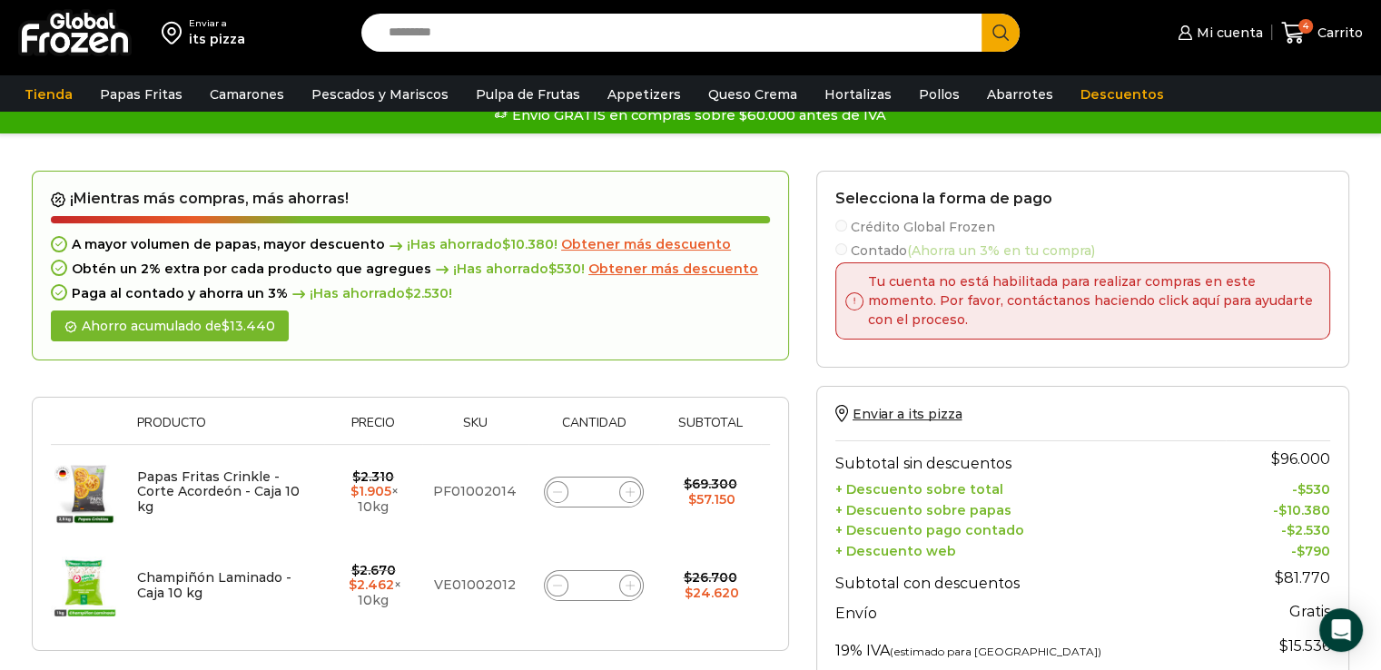
scroll to position [23, 0]
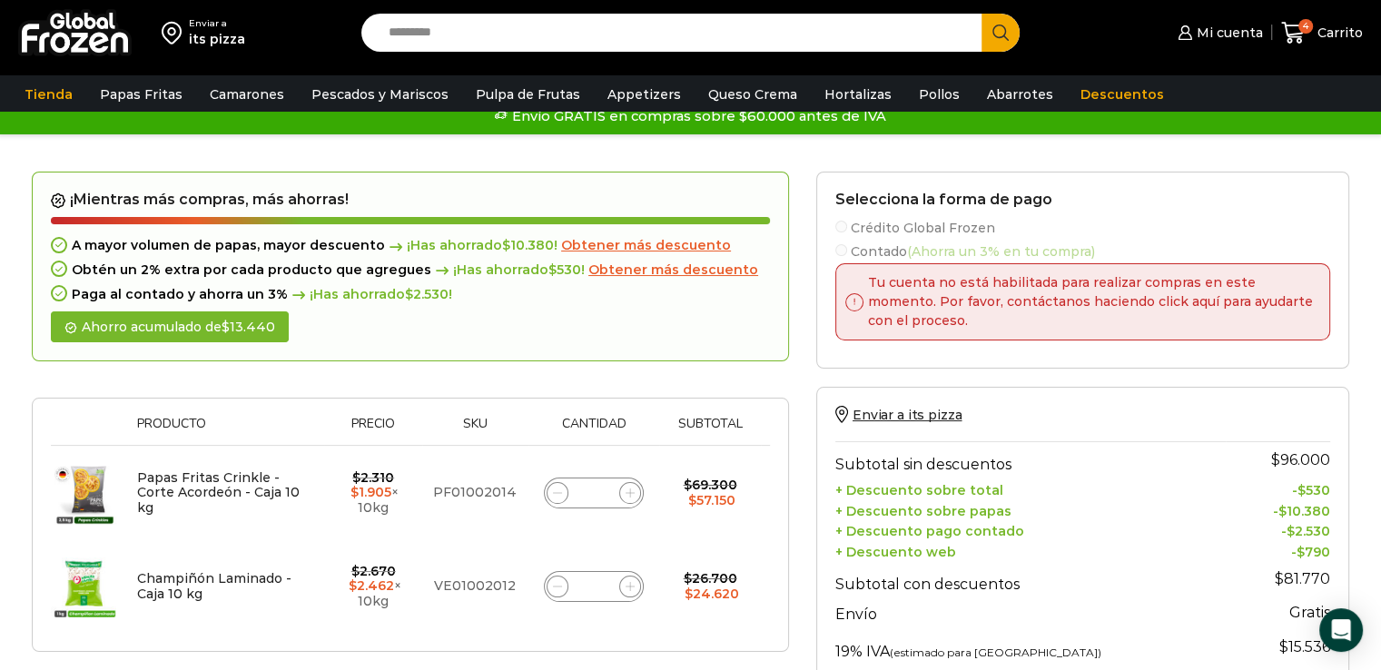
click at [861, 298] on span at bounding box center [854, 302] width 18 height 18
click at [850, 302] on span at bounding box center [854, 302] width 18 height 18
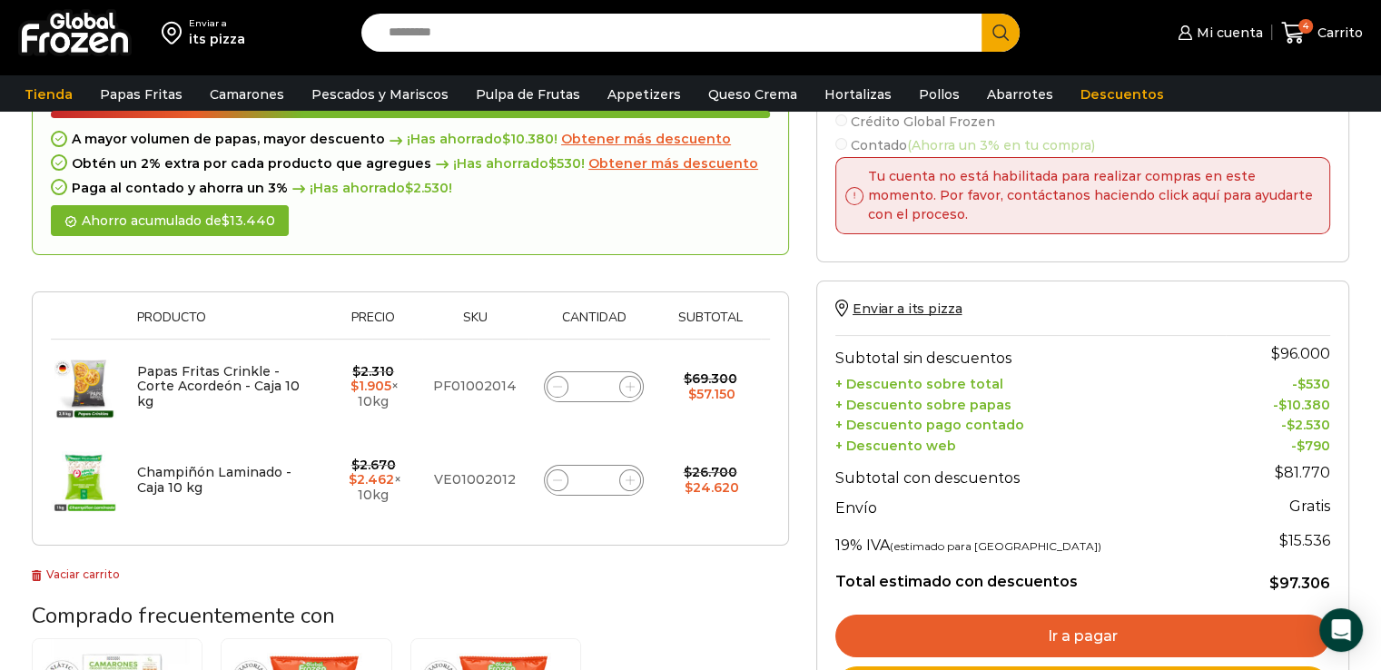
scroll to position [162, 0]
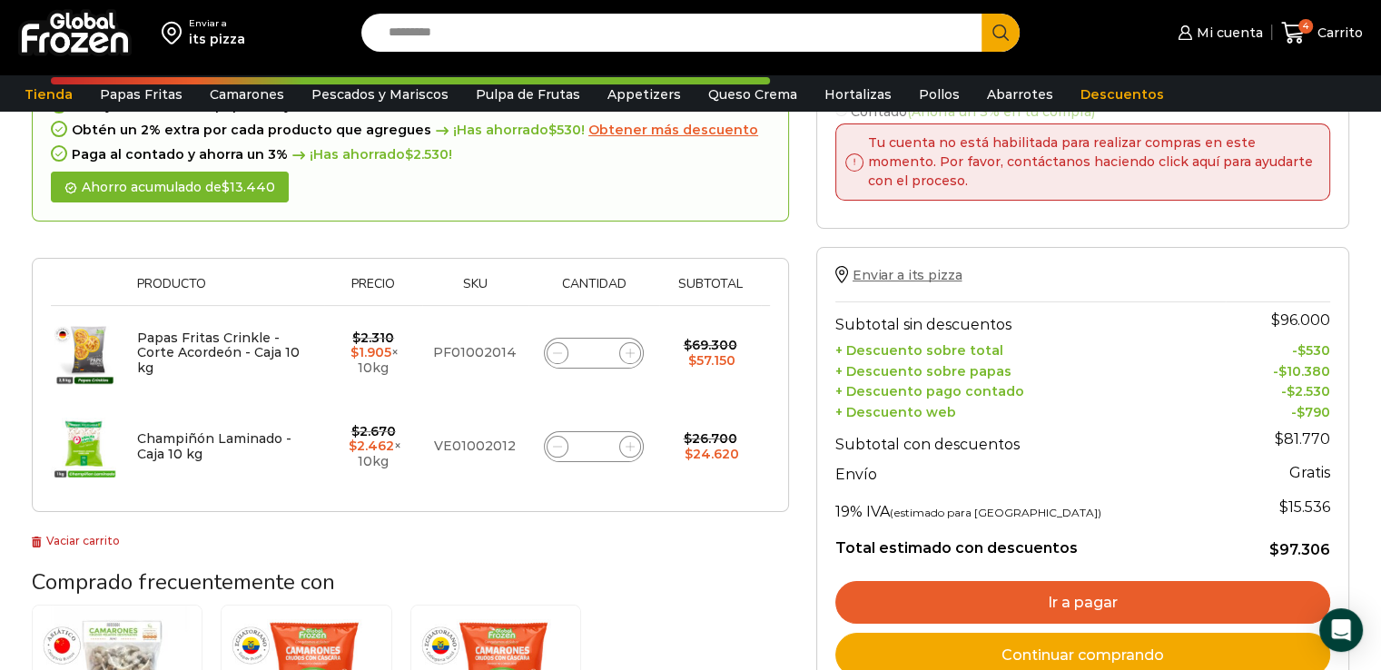
click at [886, 273] on span "Enviar a its pizza" at bounding box center [906, 275] width 109 height 16
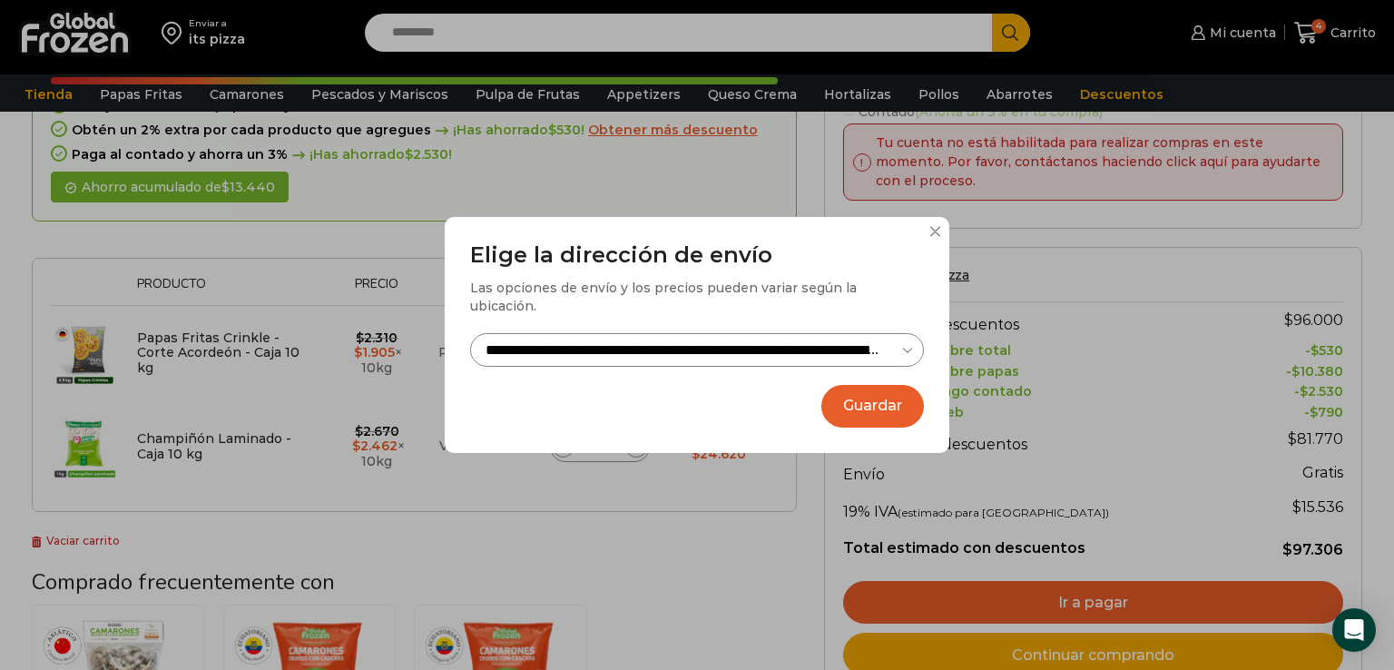
click at [886, 340] on select "**********" at bounding box center [697, 350] width 454 height 34
select select "**********"
click at [470, 333] on select "**********" at bounding box center [697, 350] width 454 height 34
click at [879, 393] on button "Guardar" at bounding box center [872, 406] width 103 height 43
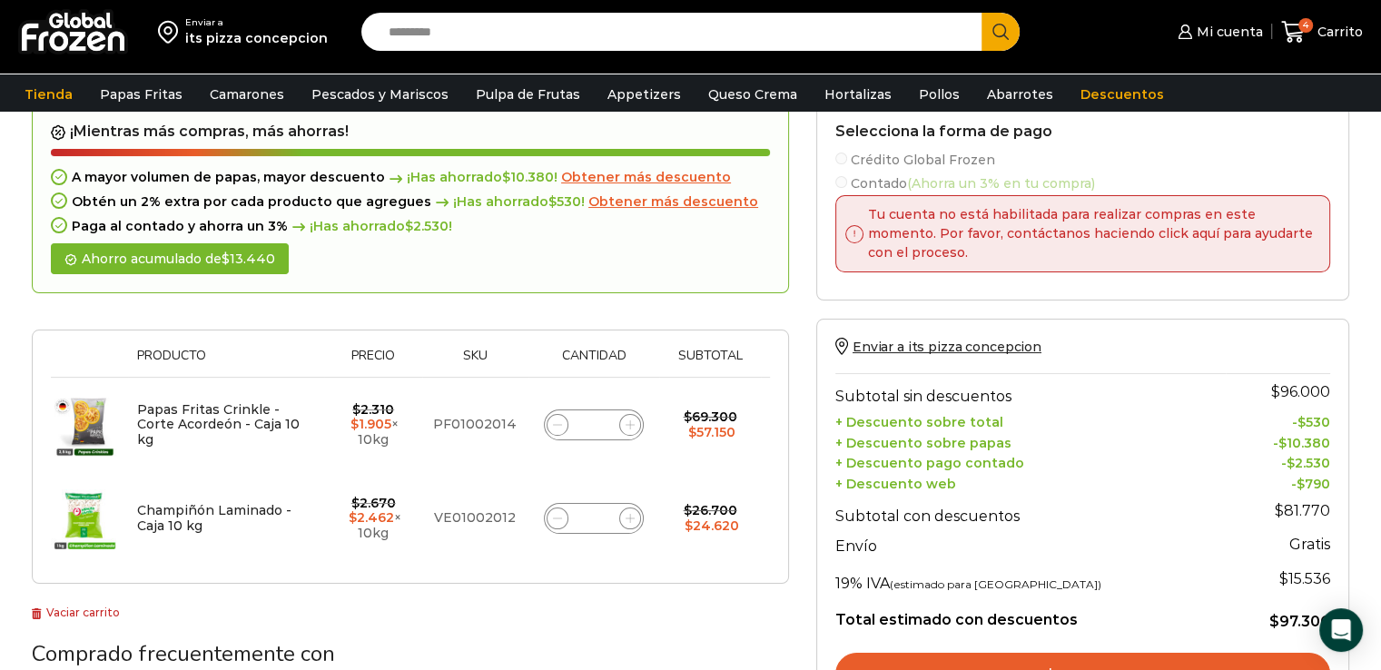
scroll to position [0, 0]
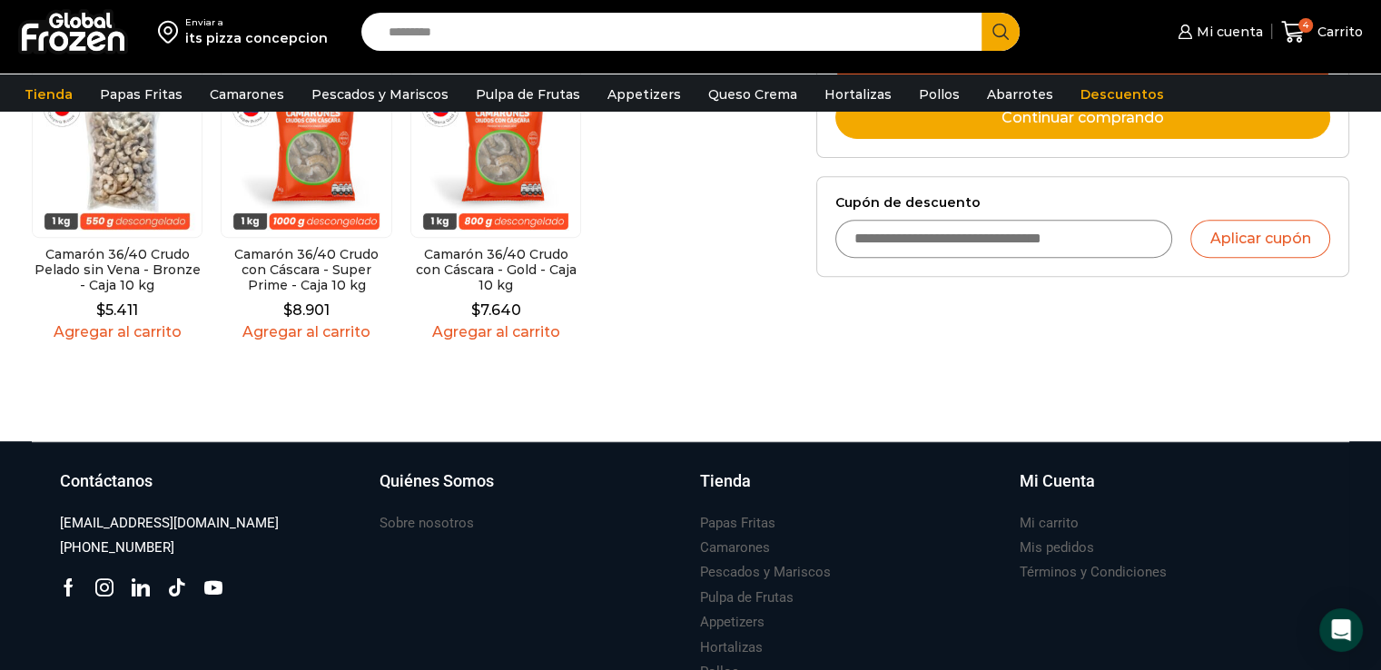
scroll to position [683, 0]
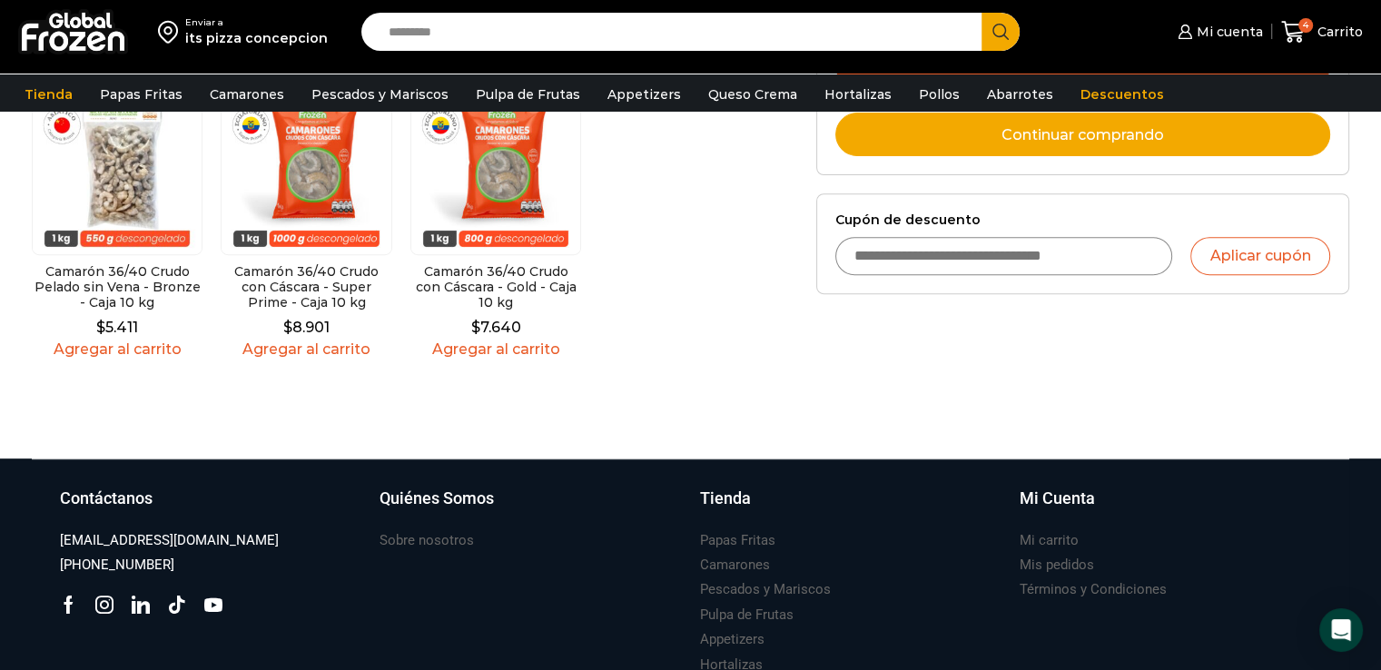
click at [915, 255] on input "Cupón de descuento" at bounding box center [1004, 256] width 338 height 38
type input "**********"
click at [1190, 237] on button "Aplicar cupón" at bounding box center [1260, 256] width 140 height 38
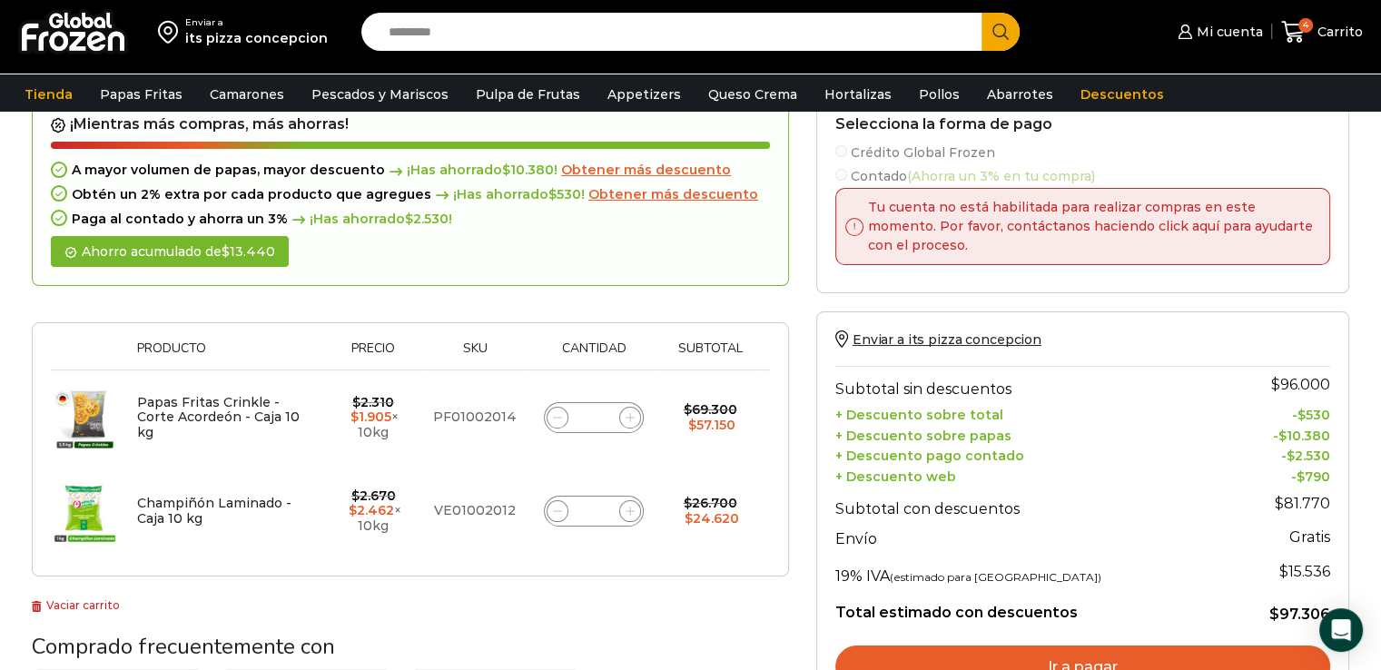
scroll to position [140, 0]
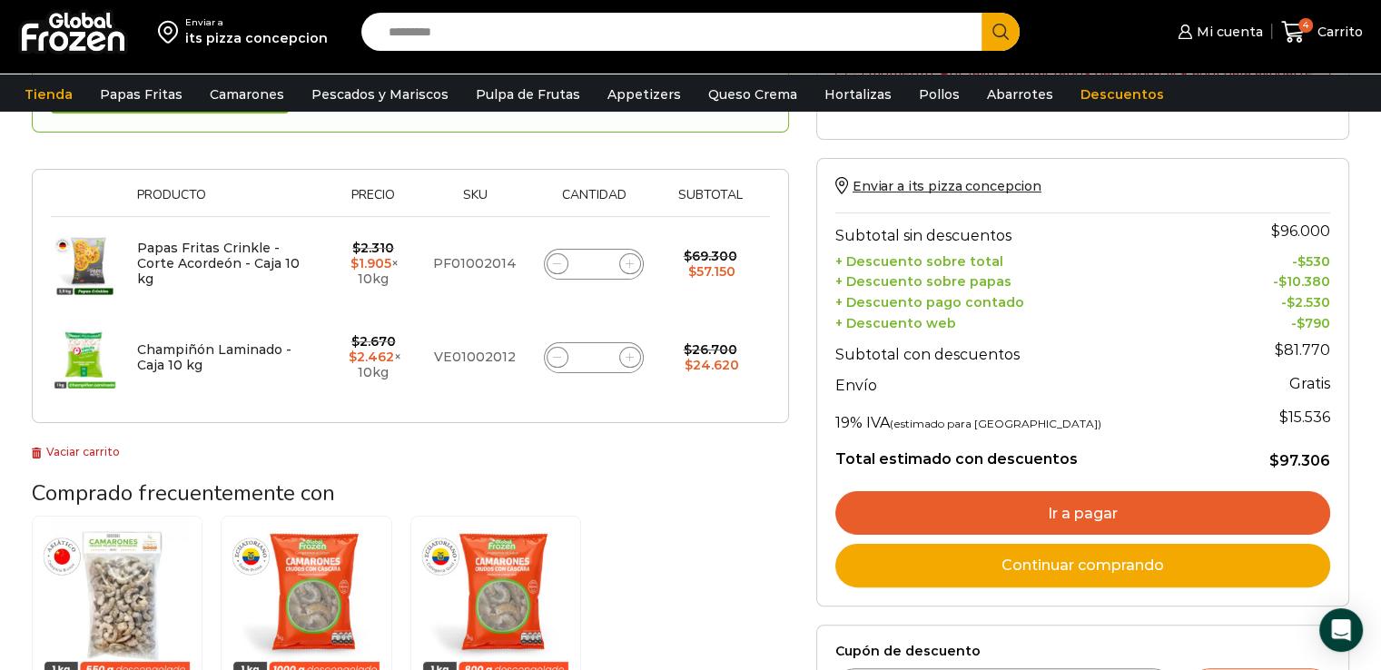
scroll to position [320, 0]
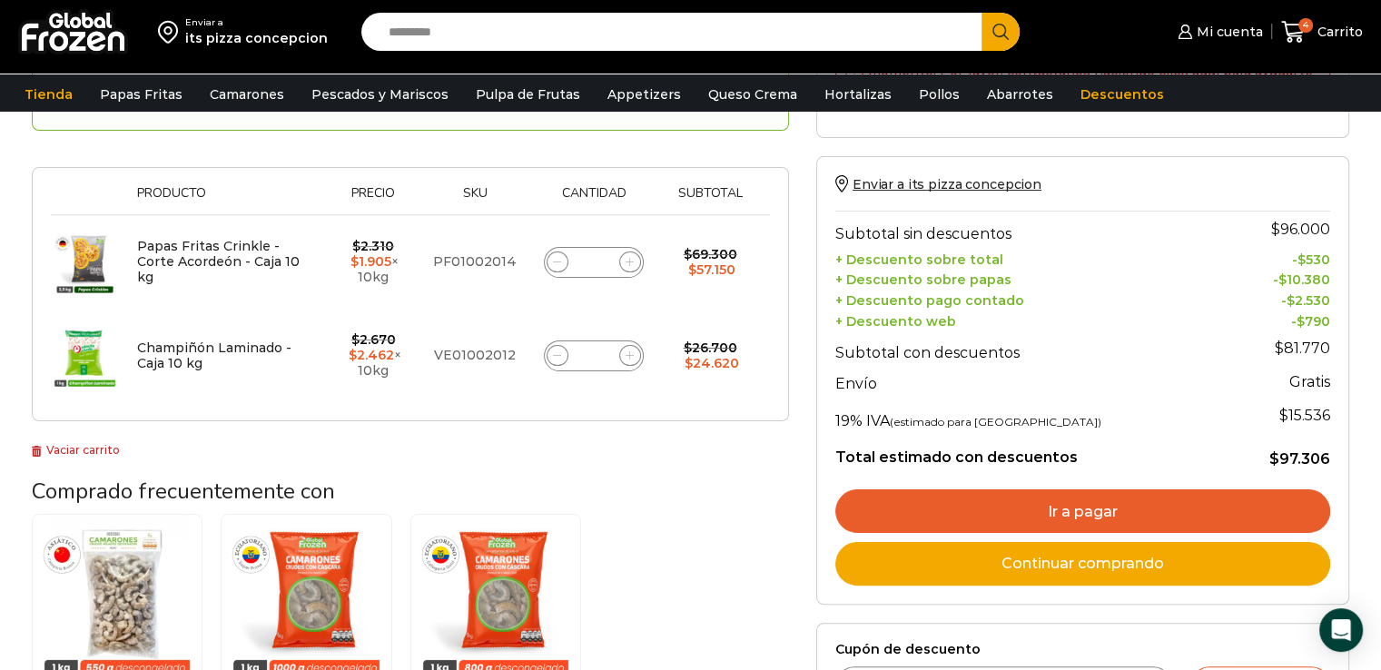
click at [1060, 513] on link "Ir a pagar" at bounding box center [1082, 511] width 495 height 44
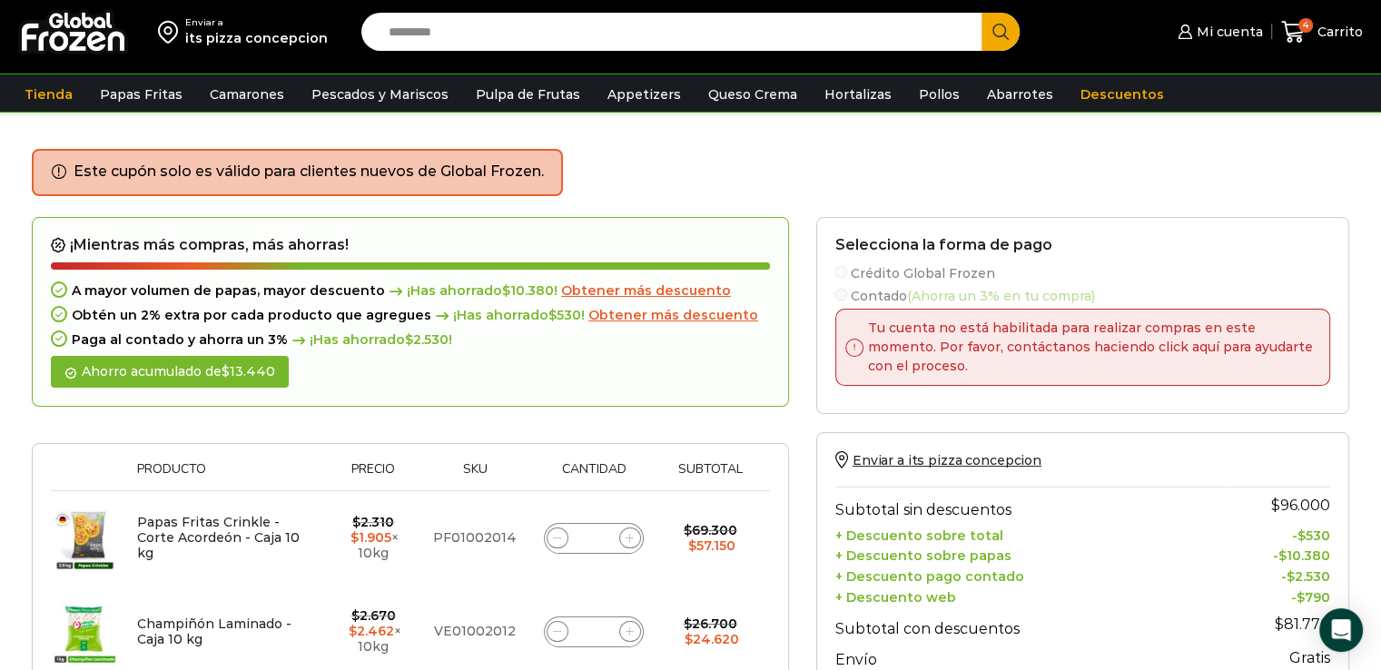
scroll to position [0, 0]
